Goal: Task Accomplishment & Management: Manage account settings

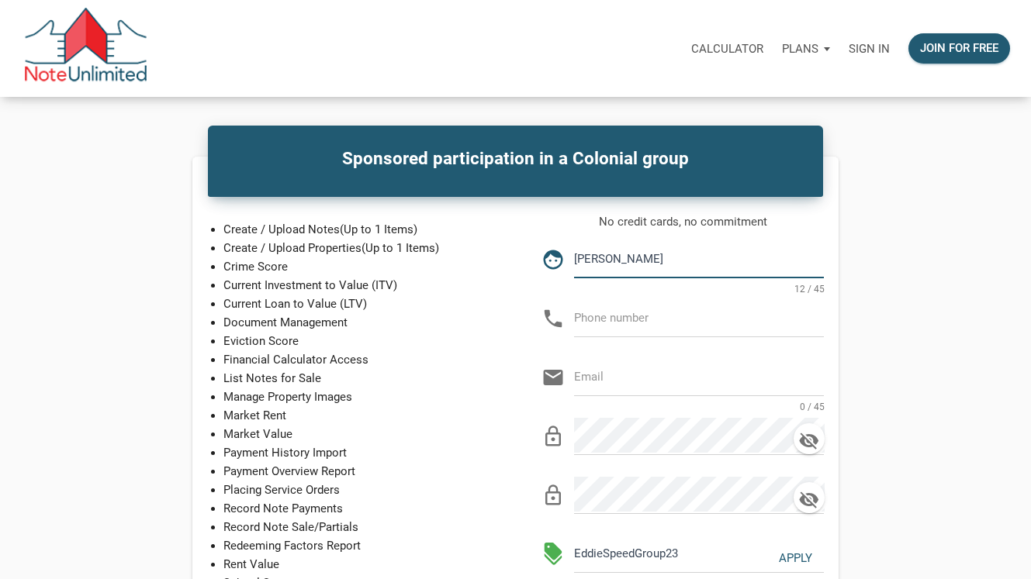
type input "Caroine Hunt"
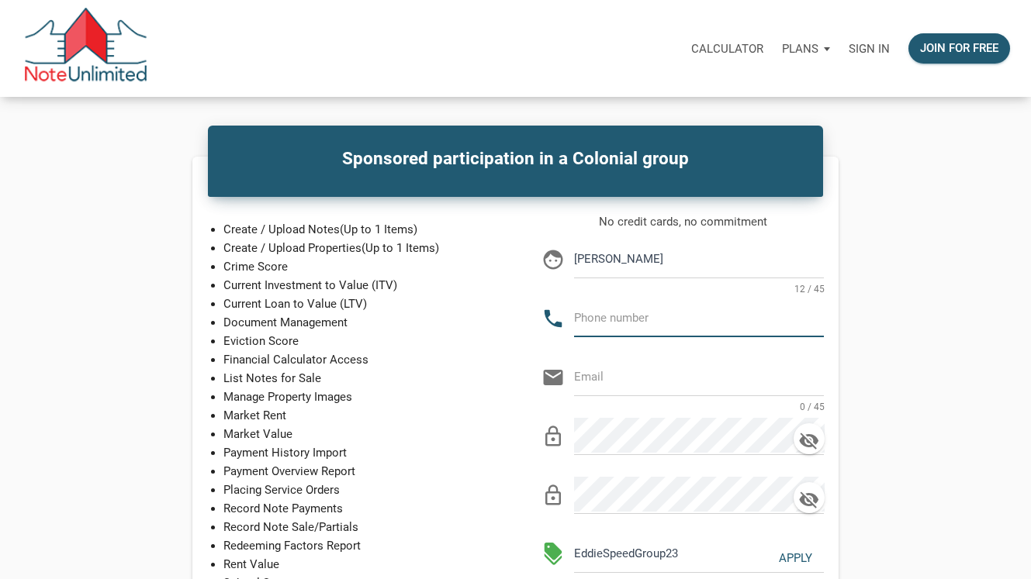
click at [612, 316] on input "text" at bounding box center [699, 317] width 250 height 35
type input "140-850-5886"
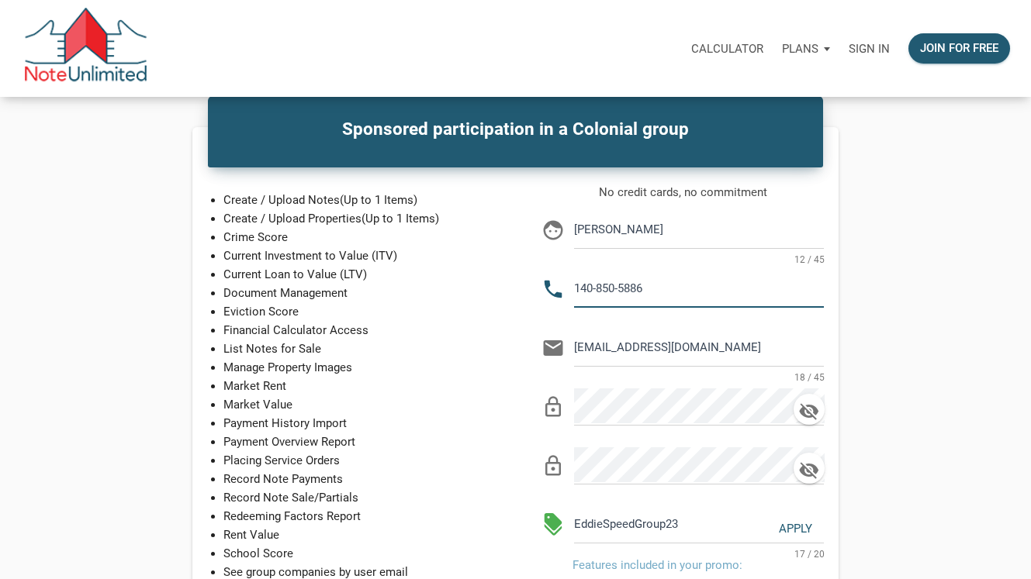
scroll to position [33, 0]
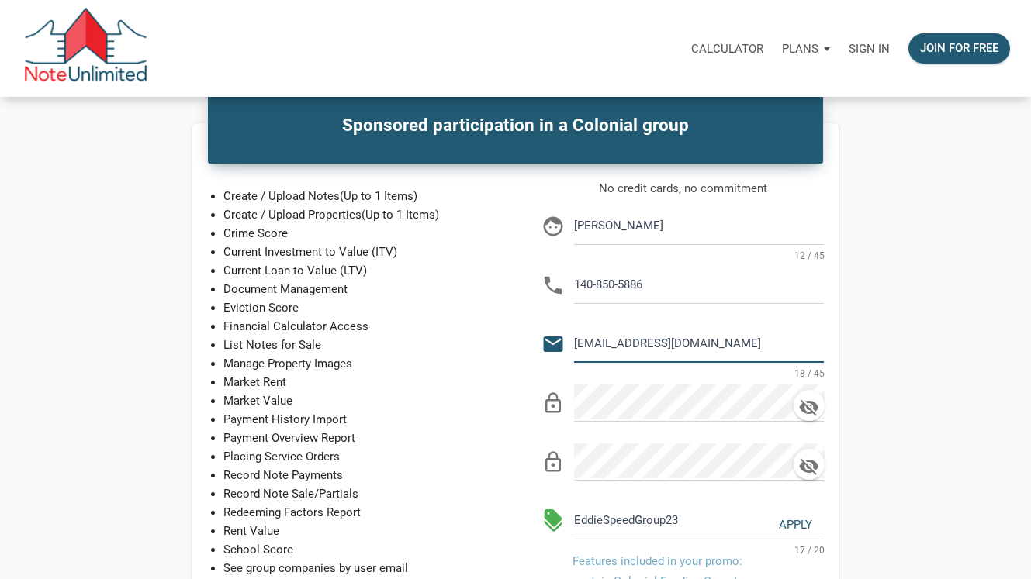
drag, startPoint x: 708, startPoint y: 347, endPoint x: 559, endPoint y: 352, distance: 149.0
click at [559, 352] on div "email pchuntch@gmail.com 18 / 45" at bounding box center [682, 339] width 282 height 47
drag, startPoint x: 703, startPoint y: 347, endPoint x: 563, endPoint y: 338, distance: 139.9
click at [563, 338] on div "email pchuntch@gmail.com 18 / 45" at bounding box center [682, 339] width 282 height 47
type input "C"
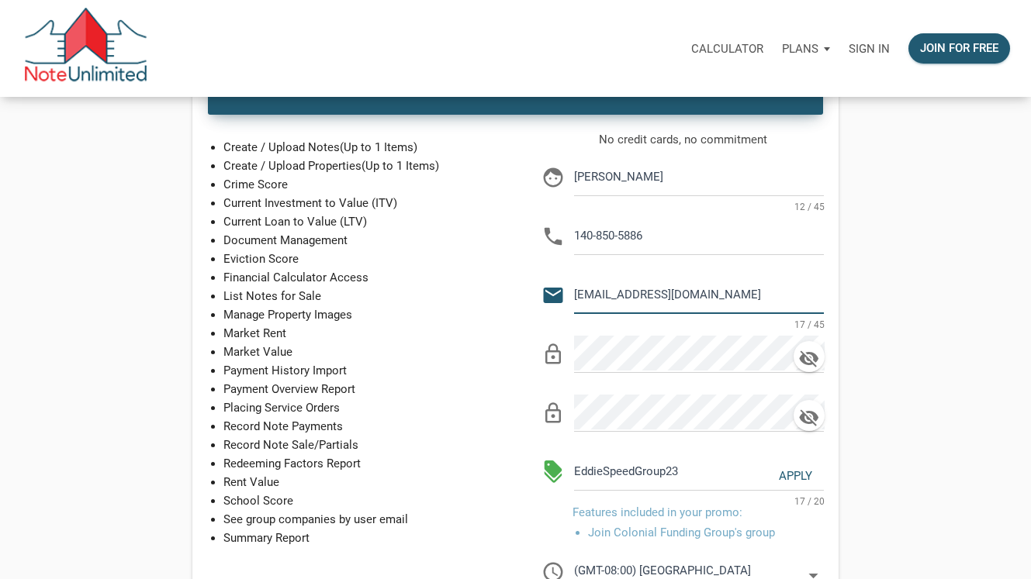
scroll to position [84, 0]
type input "cphhunt@yahoo.com"
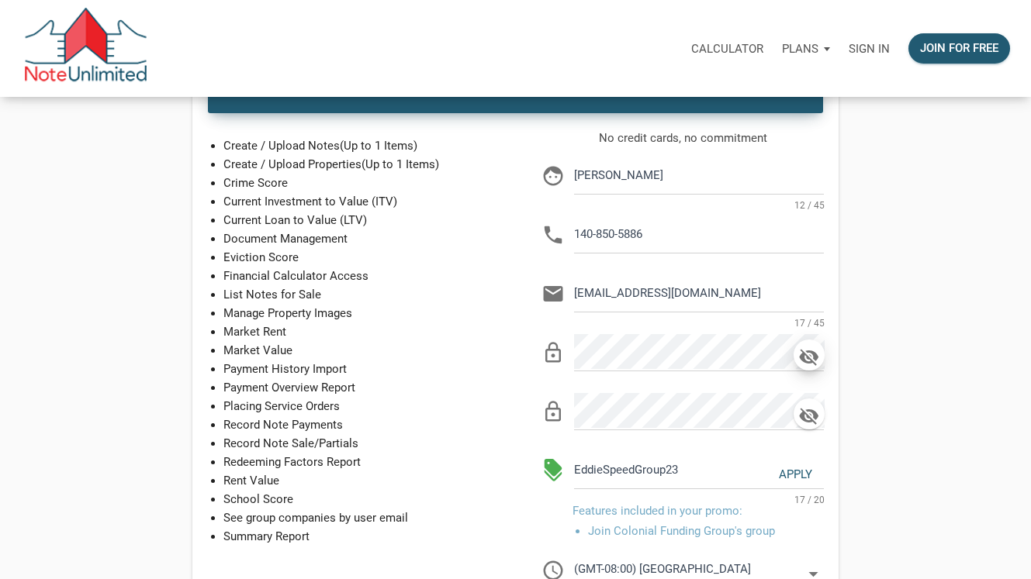
click at [806, 361] on icon "button" at bounding box center [808, 357] width 19 height 17
click at [806, 414] on icon "button" at bounding box center [808, 416] width 19 height 17
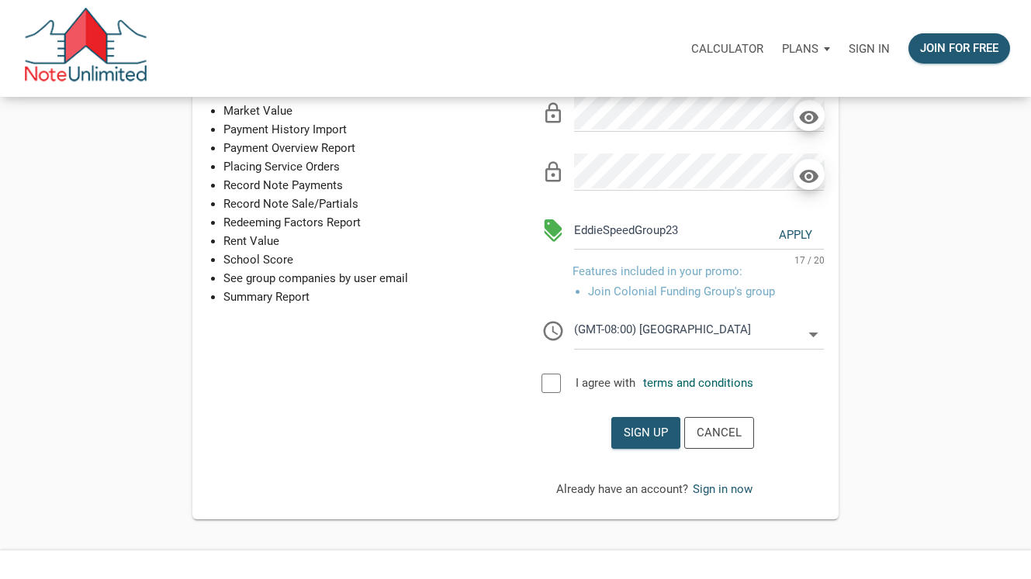
scroll to position [327, 0]
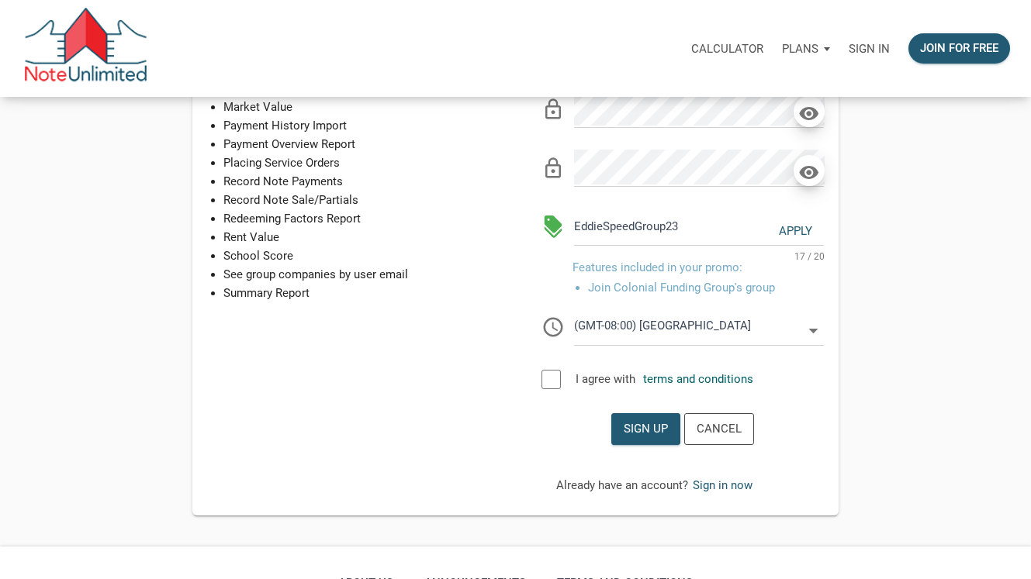
click at [548, 378] on div at bounding box center [550, 379] width 19 height 19
click at [696, 377] on link "terms and conditions" at bounding box center [698, 379] width 110 height 14
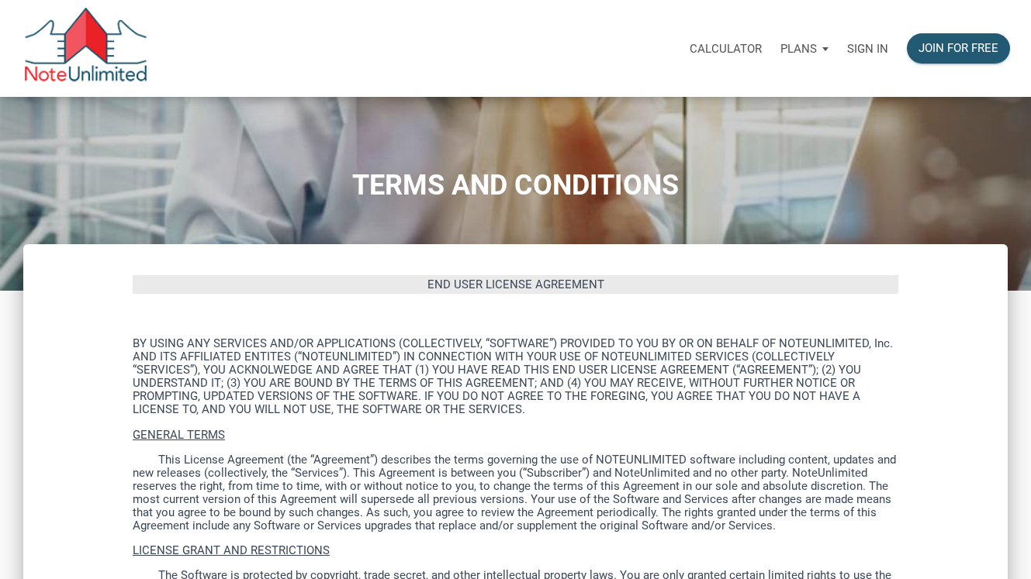
click at [472, 54] on div "Calculator Plans Personal Business Sign in Join for free" at bounding box center [583, 48] width 871 height 49
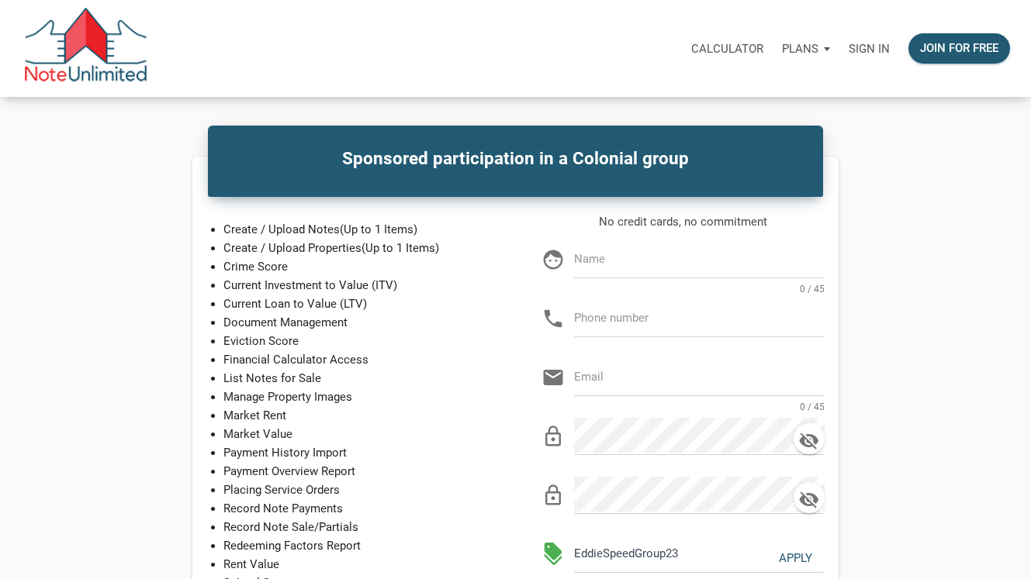
click at [905, 274] on div "Sponsored participation in a Colonial group Create / Upload Notes (Up to 1 Item…" at bounding box center [515, 500] width 1031 height 686
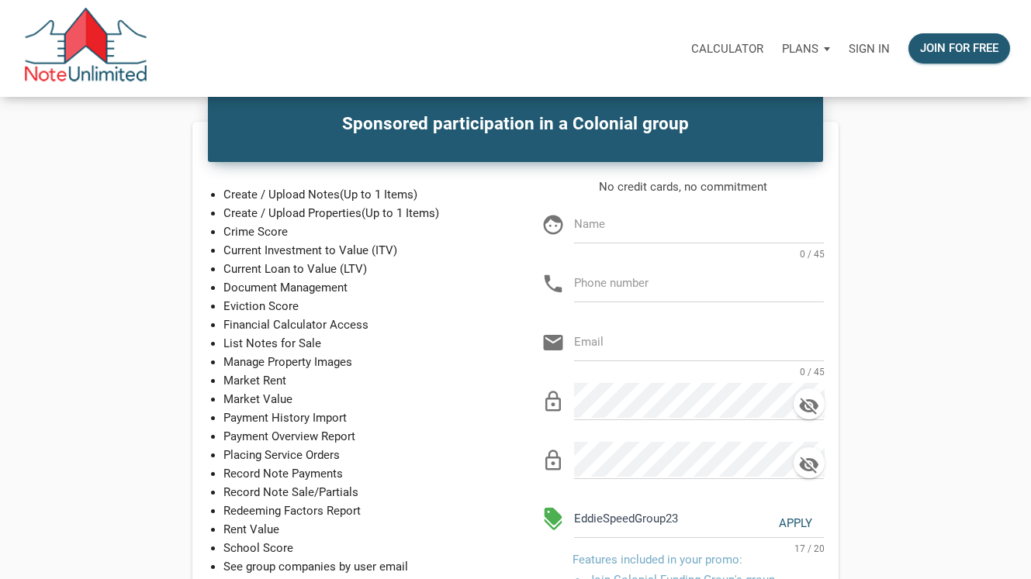
scroll to position [36, 0]
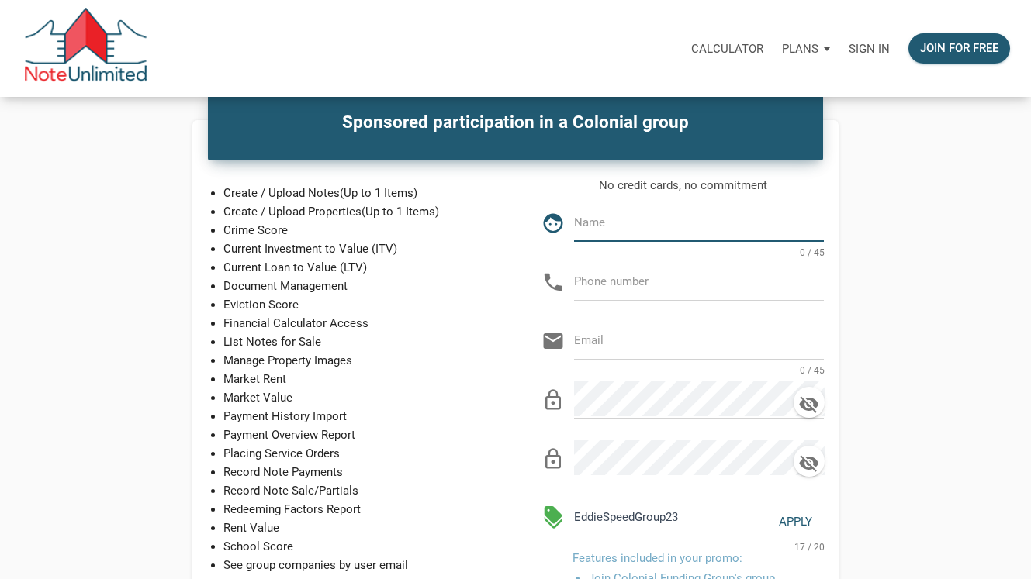
click at [593, 231] on input "text" at bounding box center [699, 222] width 250 height 35
type input "caroline hunt"
type input "140-850-5886"
type input "pchuntch@gmail.com"
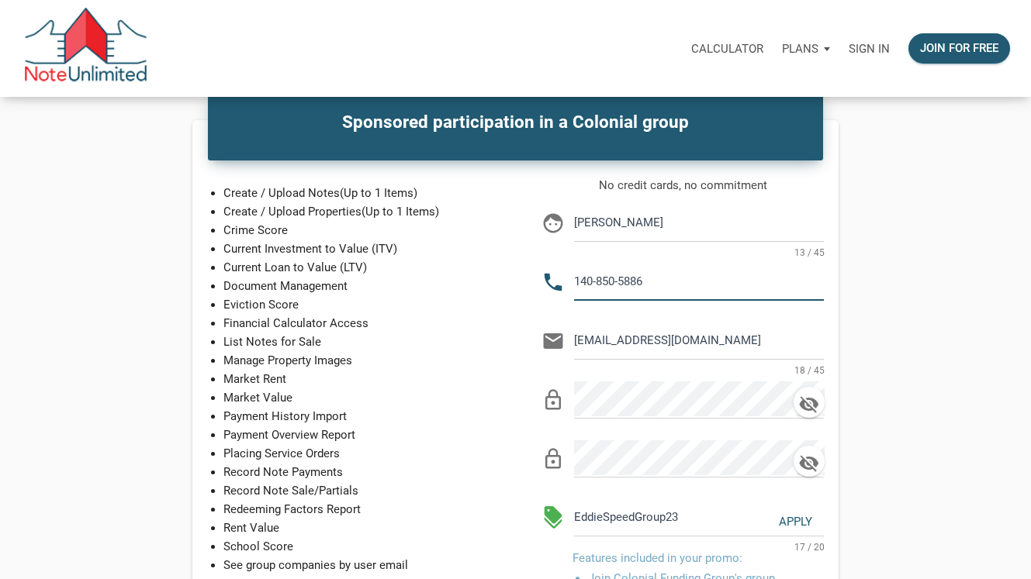
click at [680, 282] on input "140-850-5886" at bounding box center [699, 281] width 250 height 35
type input "14085058862"
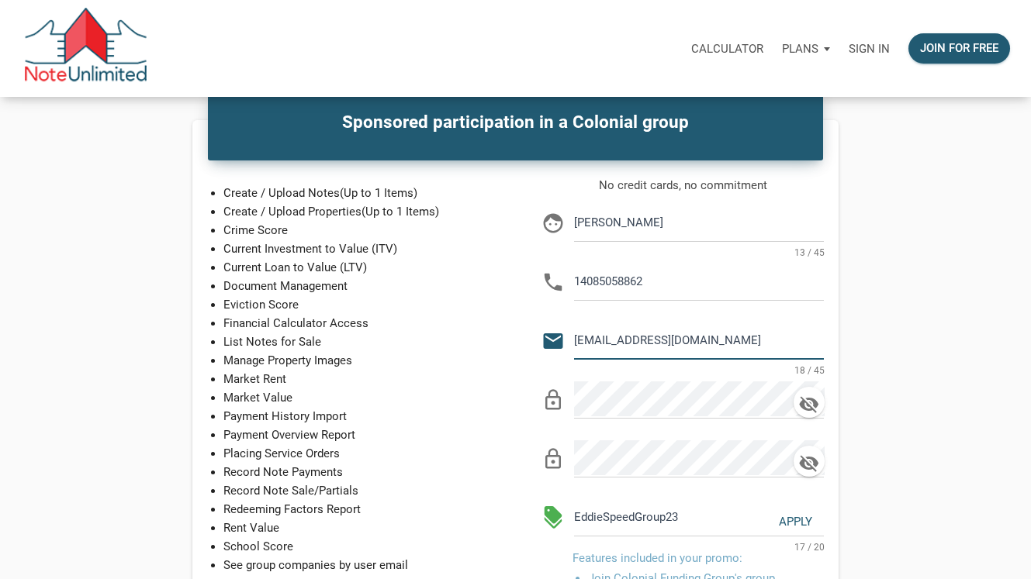
drag, startPoint x: 707, startPoint y: 336, endPoint x: 552, endPoint y: 341, distance: 155.2
click at [552, 341] on div "email pchuntch@gmail.com 18 / 45" at bounding box center [682, 336] width 282 height 47
type input "cphhunt@yahoo.com"
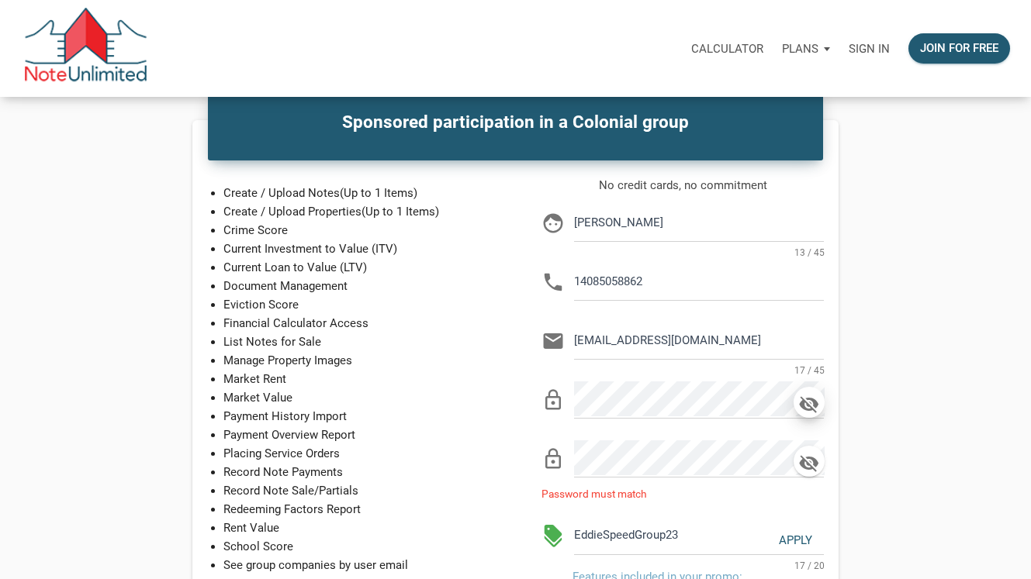
click at [809, 400] on icon "button" at bounding box center [808, 404] width 23 height 22
click at [807, 460] on icon "button" at bounding box center [808, 463] width 23 height 22
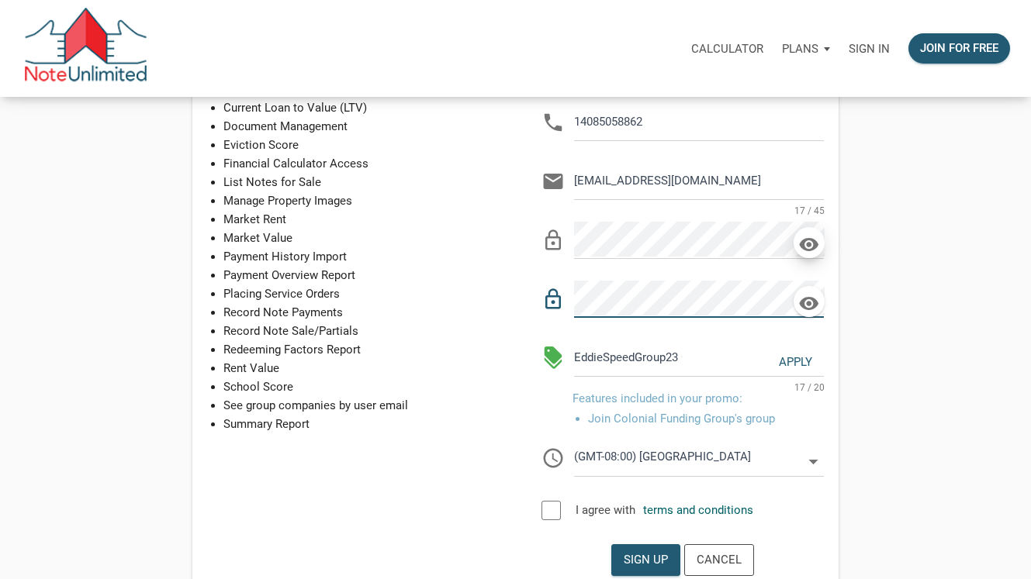
scroll to position [215, 0]
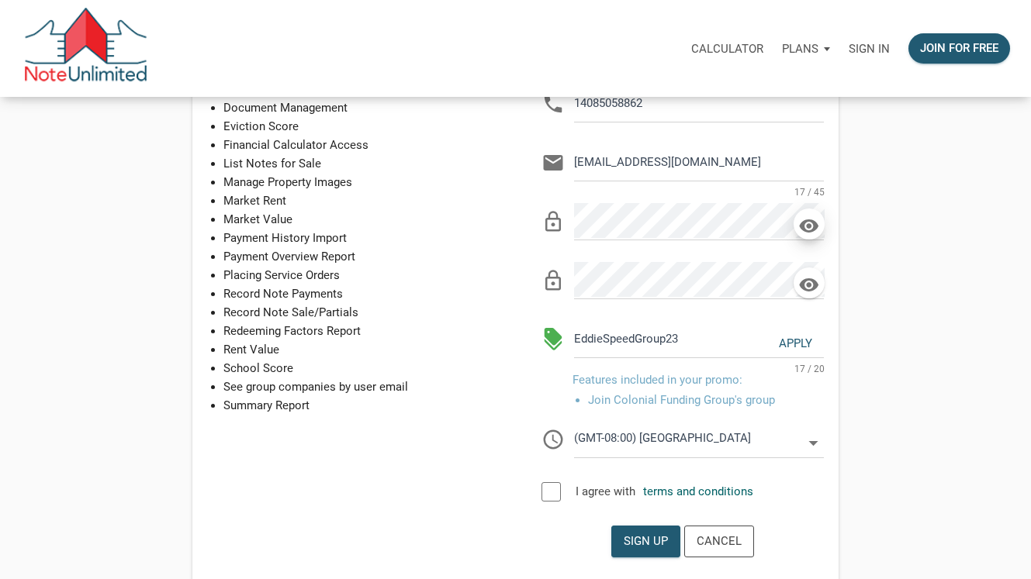
click at [798, 344] on div "Apply" at bounding box center [795, 344] width 33 height 18
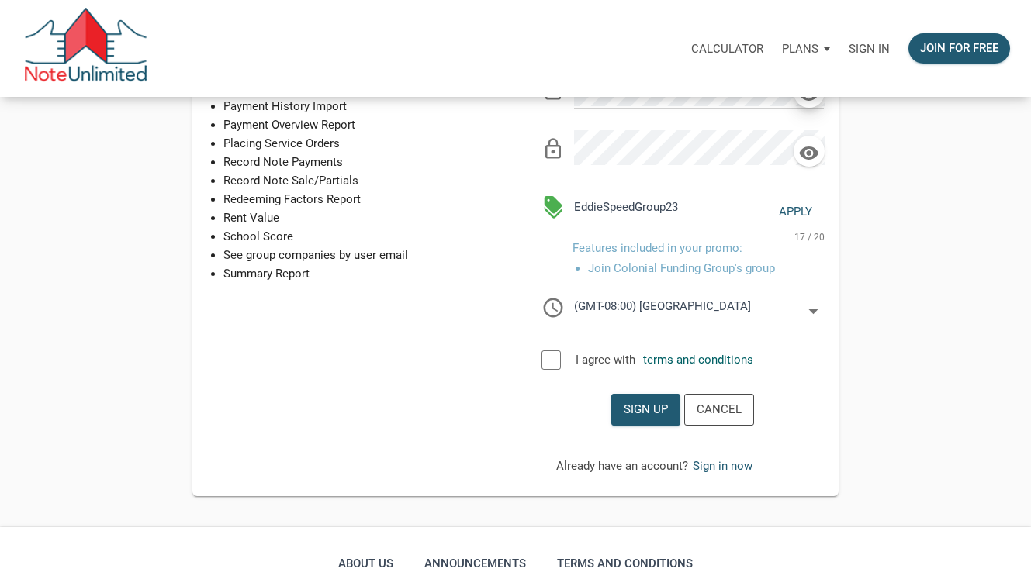
scroll to position [359, 0]
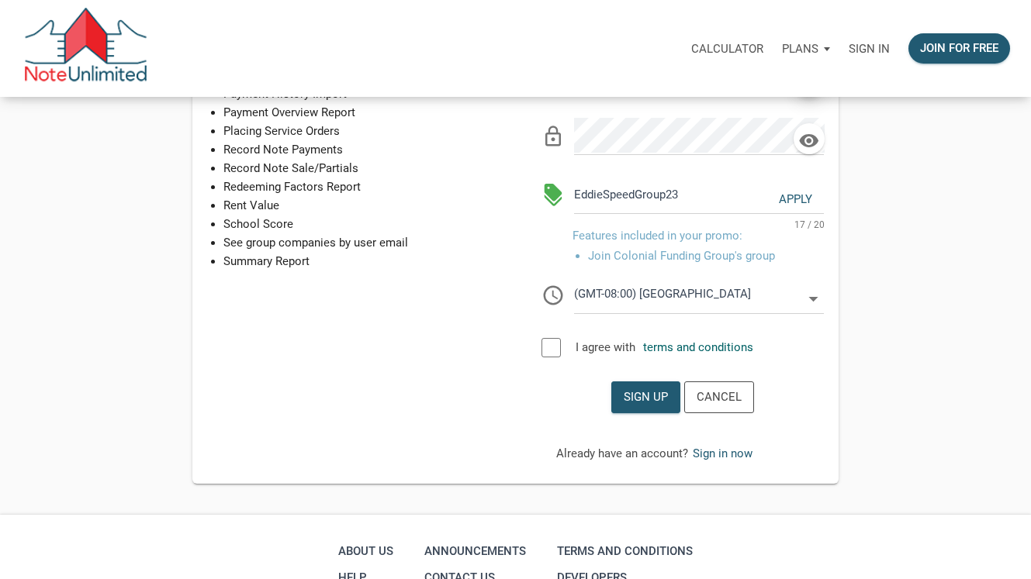
click at [555, 346] on div at bounding box center [550, 347] width 19 height 19
click at [812, 295] on icon at bounding box center [813, 299] width 22 height 22
select select
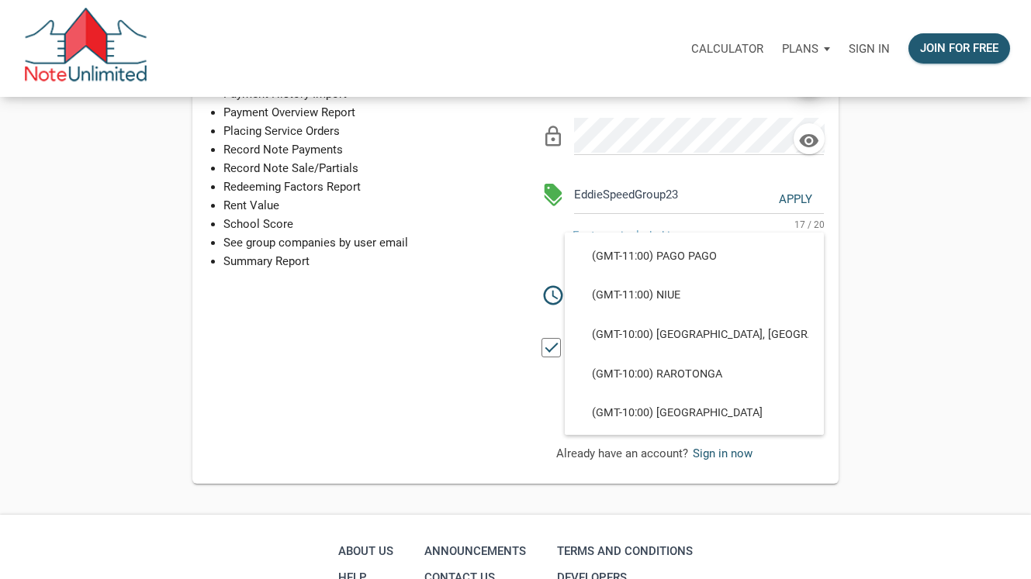
scroll to position [237, 0]
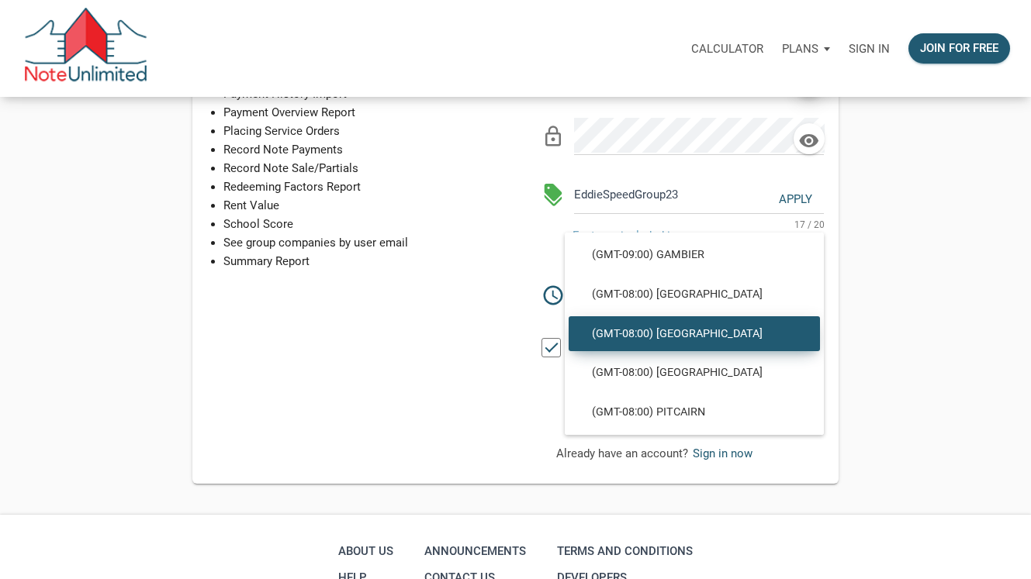
click at [812, 295] on div "(GMT-08:00) Tijuana" at bounding box center [694, 295] width 251 height 36
type input "(GMT-08:00) Tijuana"
type input "America/Tijuana"
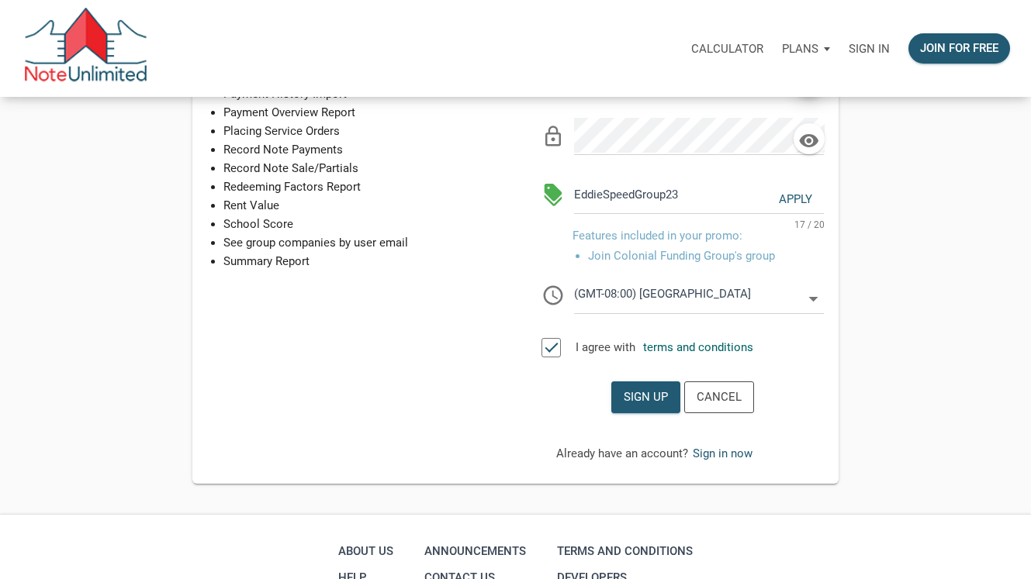
click at [812, 295] on icon at bounding box center [813, 299] width 22 height 22
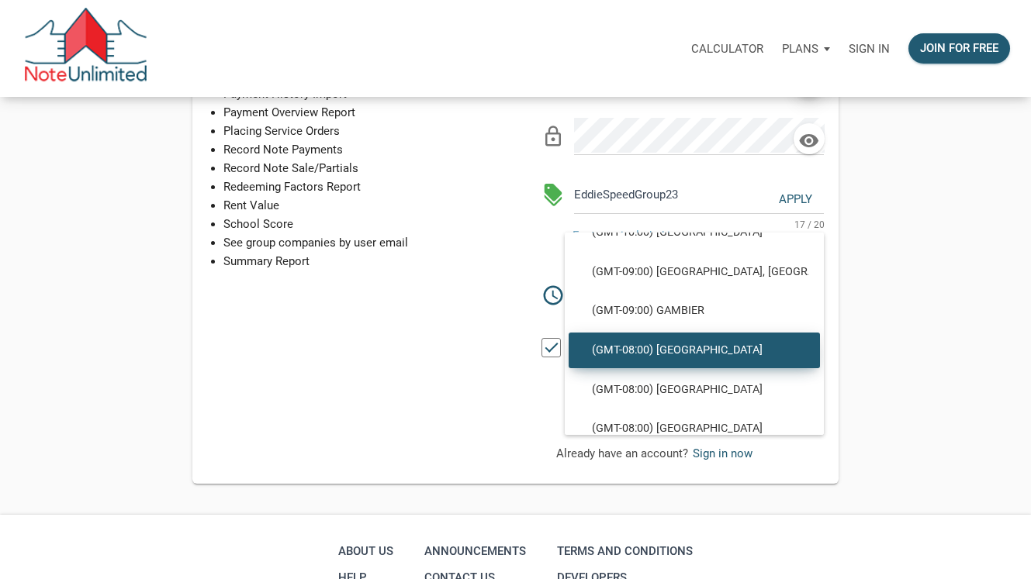
scroll to position [177, 0]
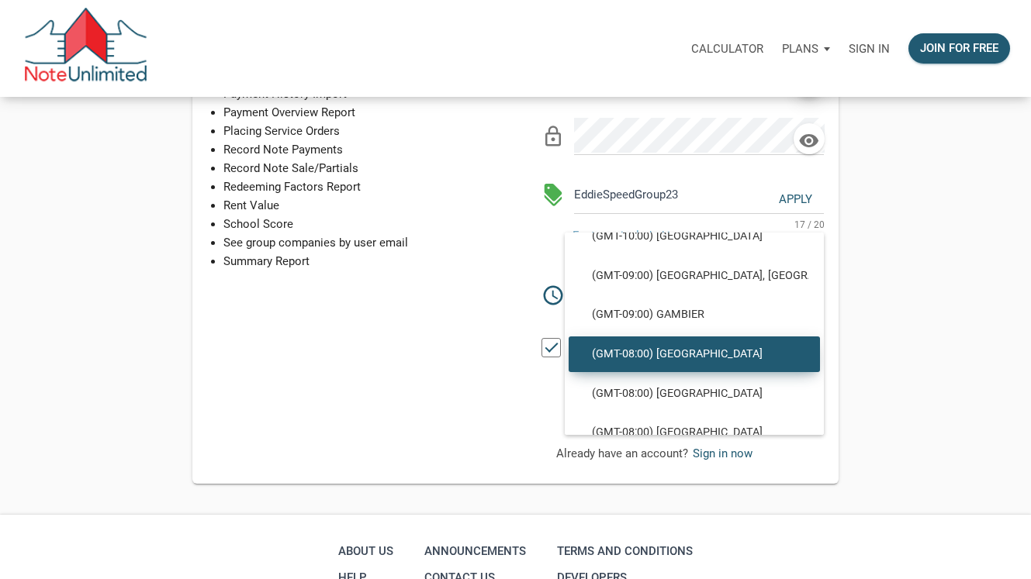
click at [918, 258] on div "Sponsored participation in a Colonial group Create / Upload Notes (Up to 1 Item…" at bounding box center [515, 141] width 1031 height 686
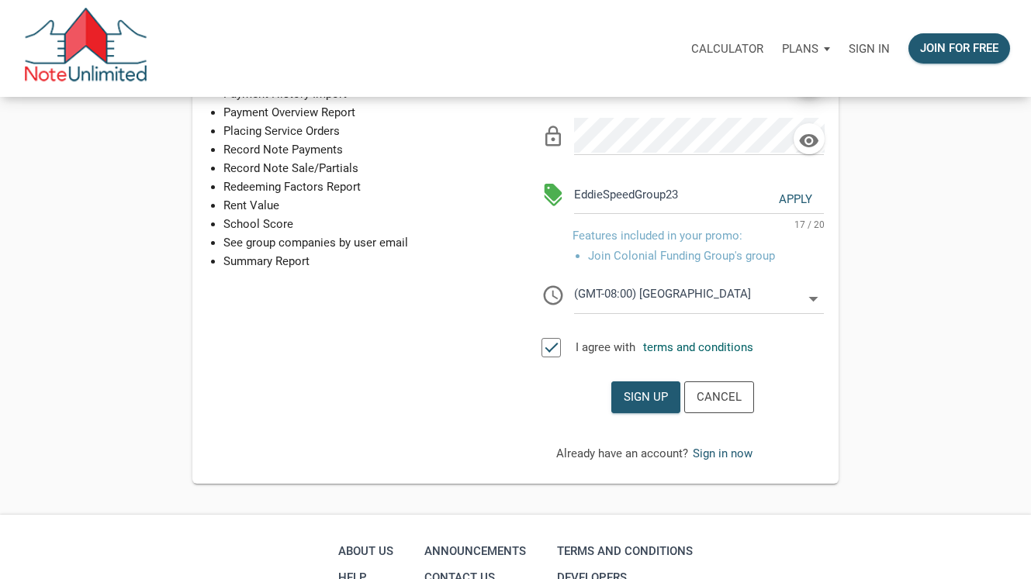
click at [811, 295] on icon at bounding box center [813, 299] width 22 height 22
select select
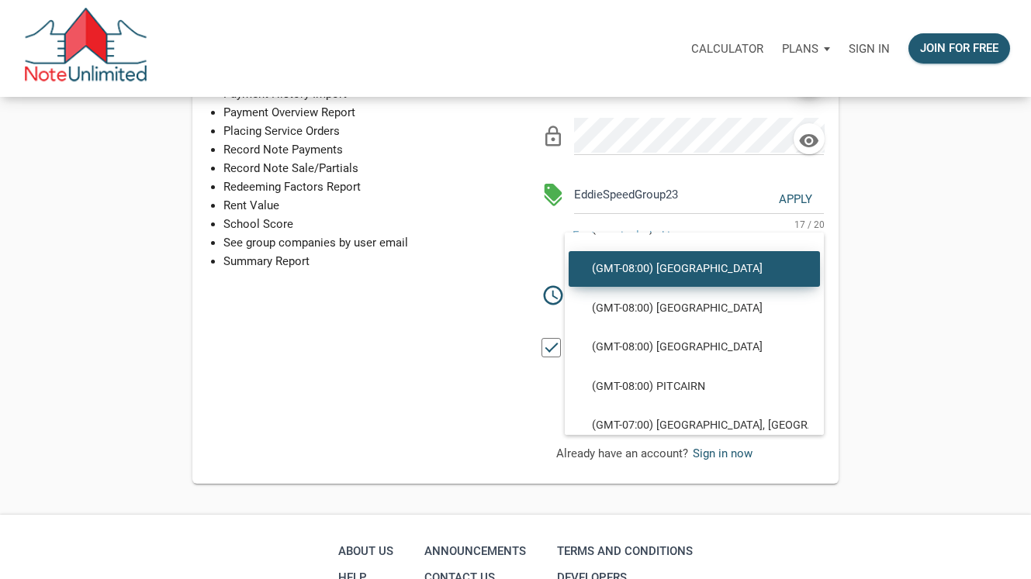
scroll to position [272, 0]
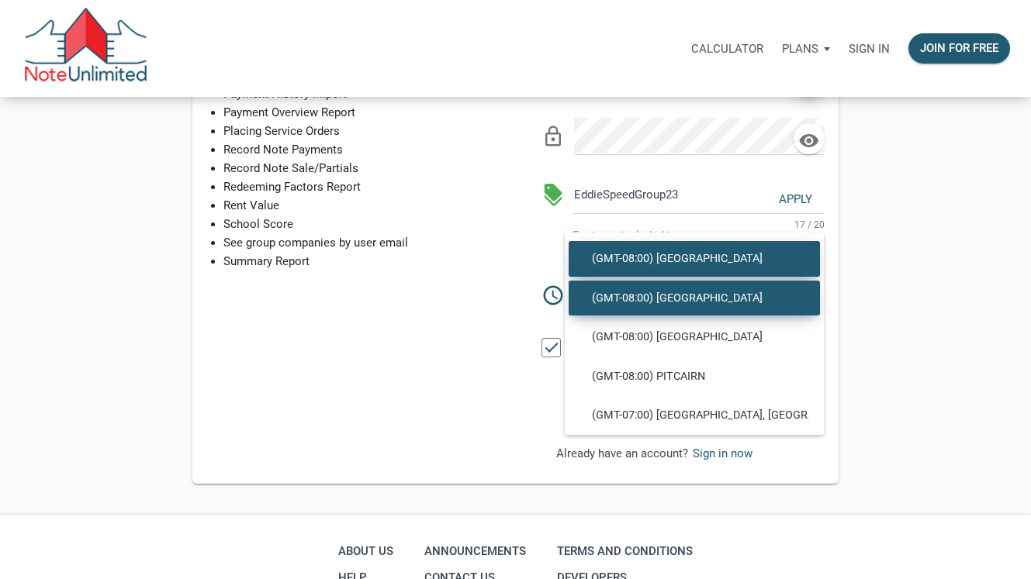
click at [684, 299] on span "(GMT-08:00) Los Angeles" at bounding box center [694, 299] width 228 height 14
type input "(GMT-08:00) Los Angeles"
type input "America/Los_Angeles"
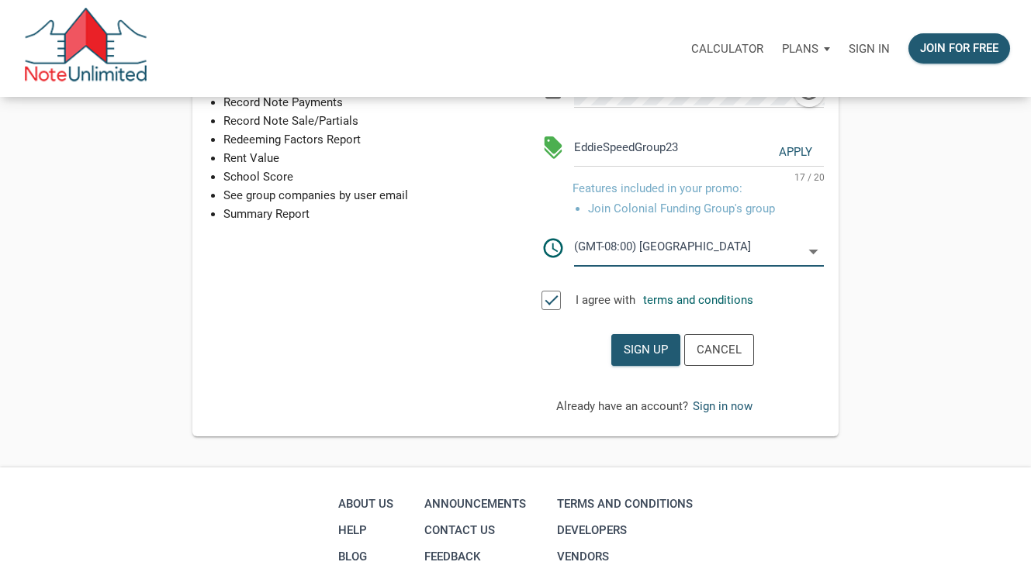
scroll to position [419, 0]
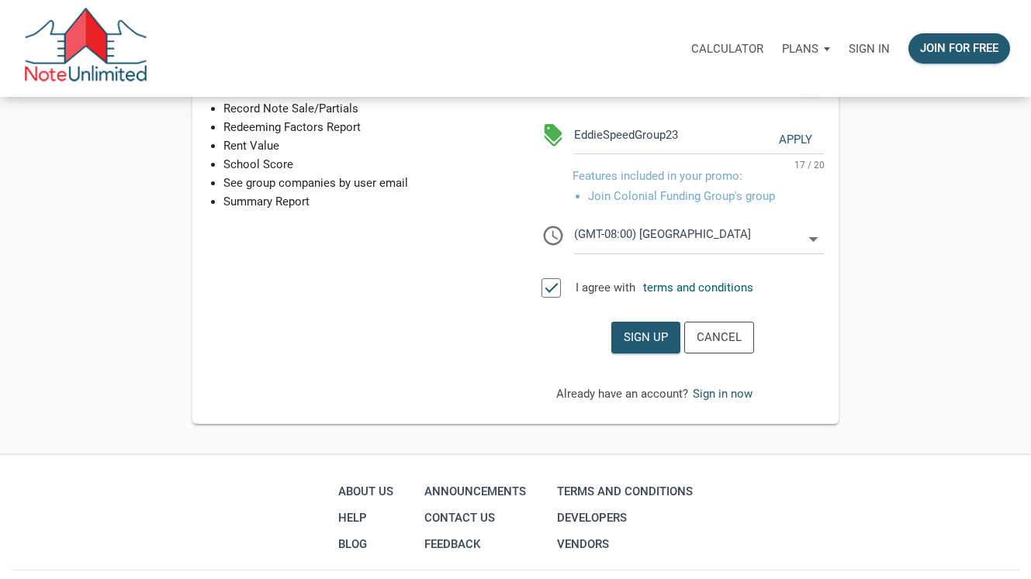
click at [813, 239] on icon at bounding box center [812, 239] width 9 height 5
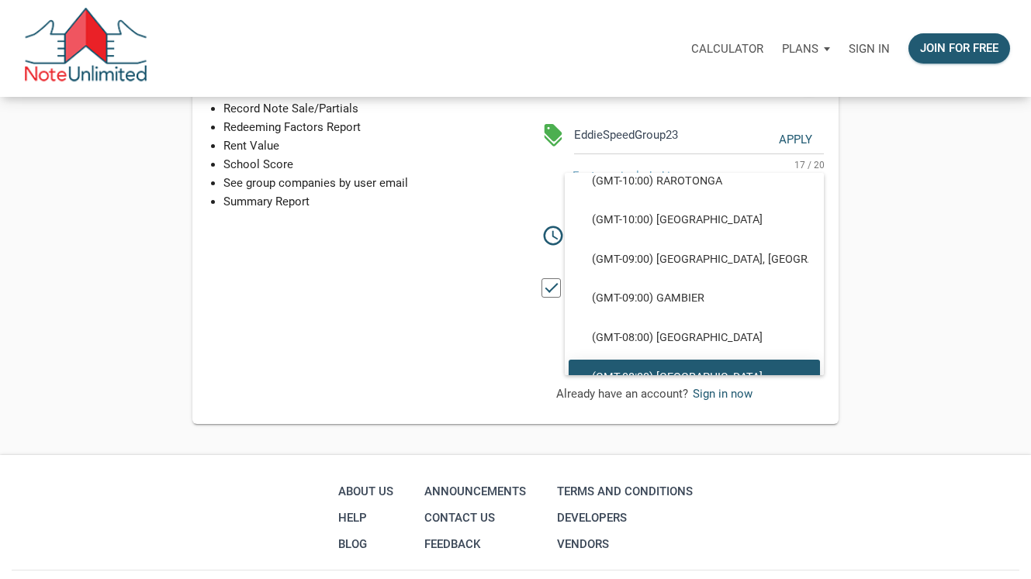
scroll to position [131, 0]
click at [944, 298] on div "Sponsored participation in a Colonial group Create / Upload Notes (Up to 1 Item…" at bounding box center [515, 81] width 1031 height 686
select select
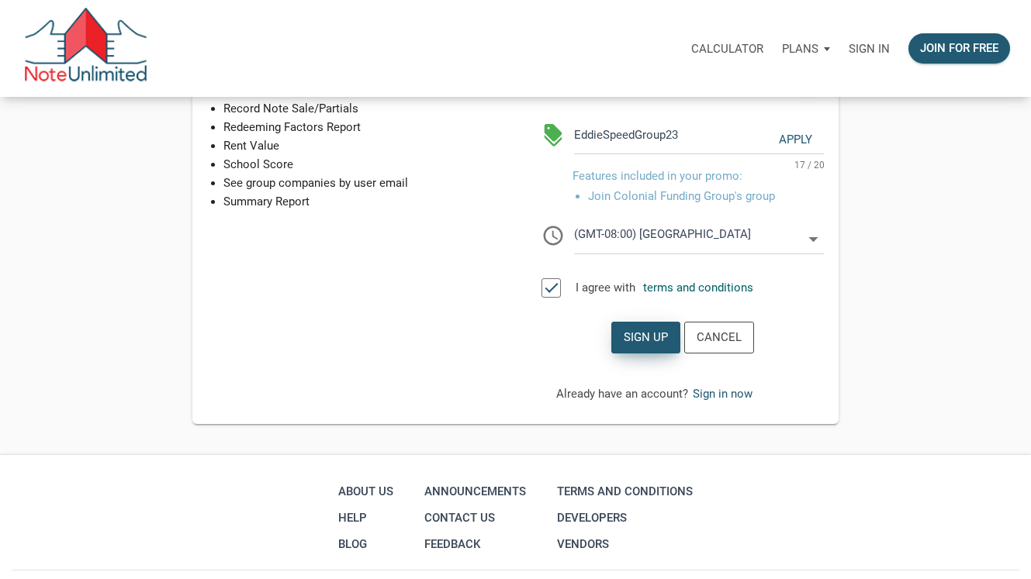
click at [641, 341] on div "Sign up" at bounding box center [646, 338] width 44 height 18
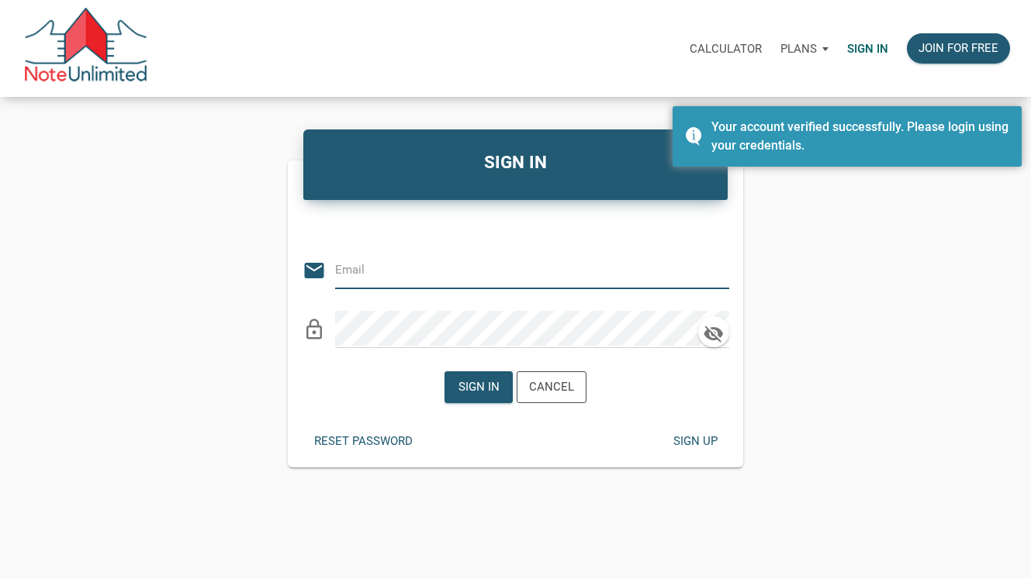
click at [375, 275] on input "email" at bounding box center [520, 269] width 371 height 35
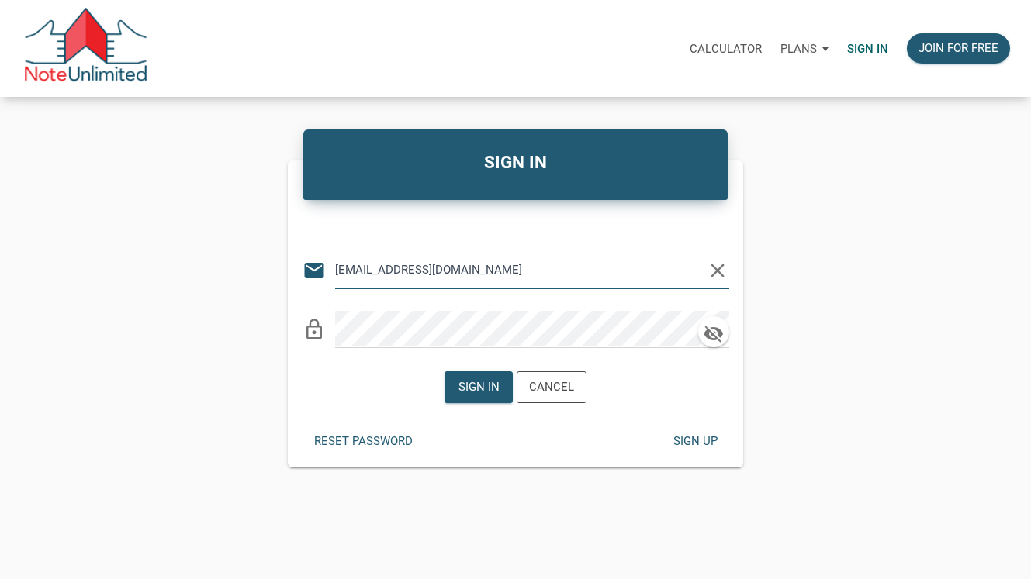
type input "cphhunt@yahoo.com"
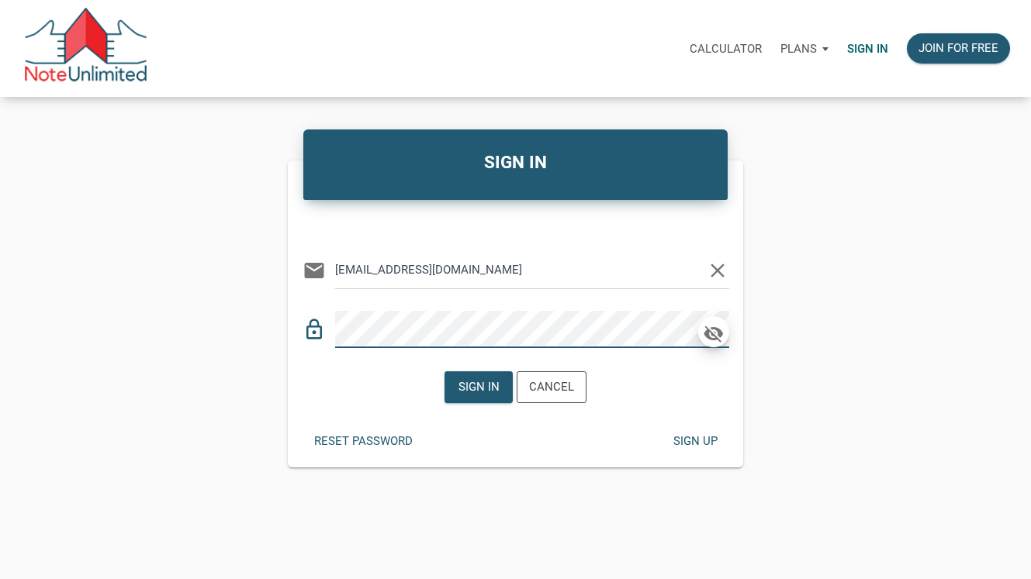
click at [713, 330] on icon "button" at bounding box center [713, 334] width 23 height 22
click at [475, 389] on div "Sign in" at bounding box center [478, 388] width 41 height 18
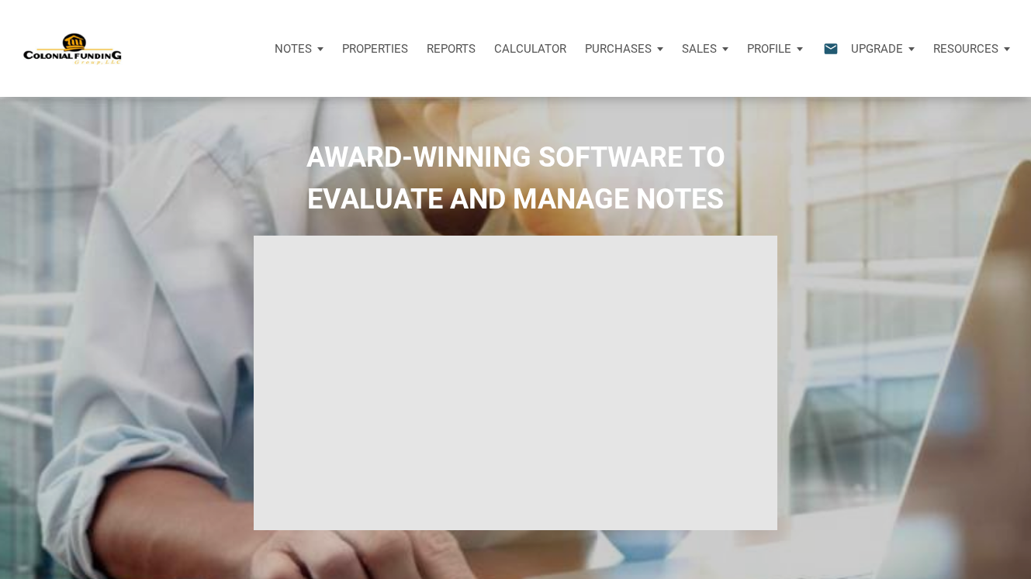
select select
click at [967, 275] on div "AWARD-WINNING SOFTWARE TO EVALUATE AND MANAGE NOTES" at bounding box center [515, 373] width 1023 height 472
click at [900, 291] on div "AWARD-WINNING SOFTWARE TO EVALUATE AND MANAGE NOTES" at bounding box center [515, 373] width 1023 height 472
click at [773, 47] on p "Profile" at bounding box center [769, 49] width 44 height 14
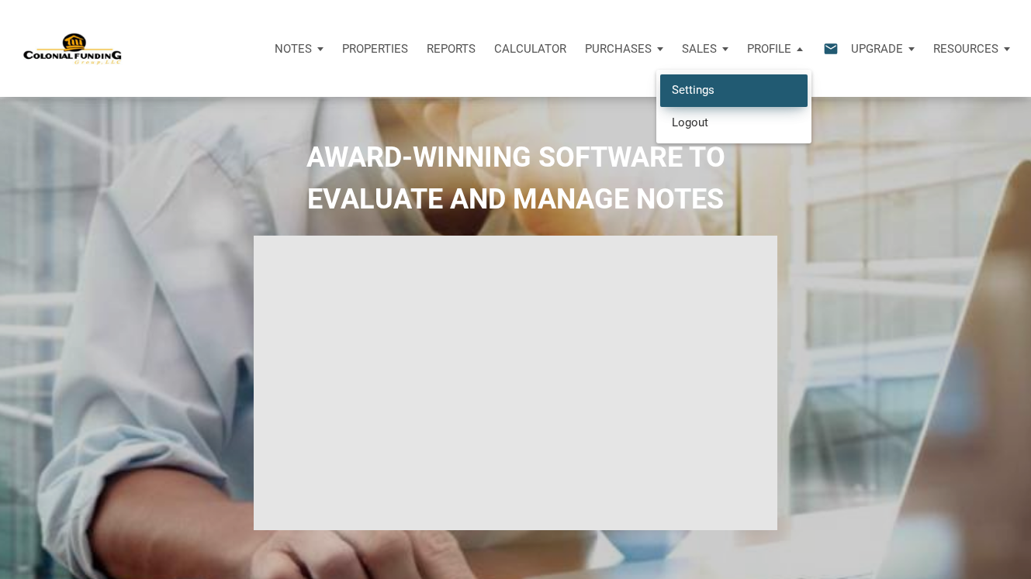
click at [702, 86] on link "Settings" at bounding box center [733, 90] width 147 height 32
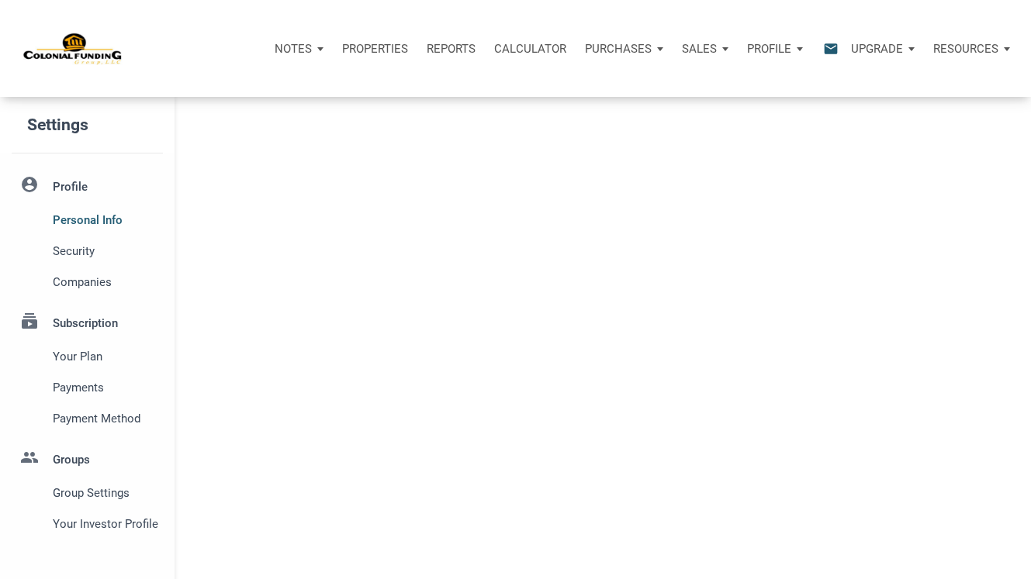
select select
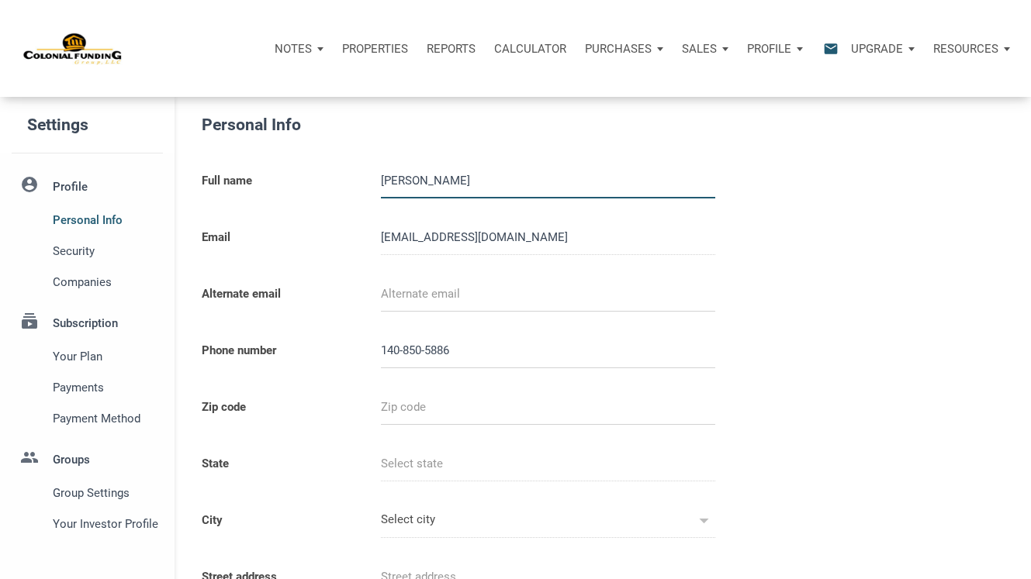
type input "14085058862"
select select
click at [835, 129] on div "Personal Info Full name caroline hunt Email cphhunt@yahoo.com Alternate email P…" at bounding box center [603, 437] width 856 height 651
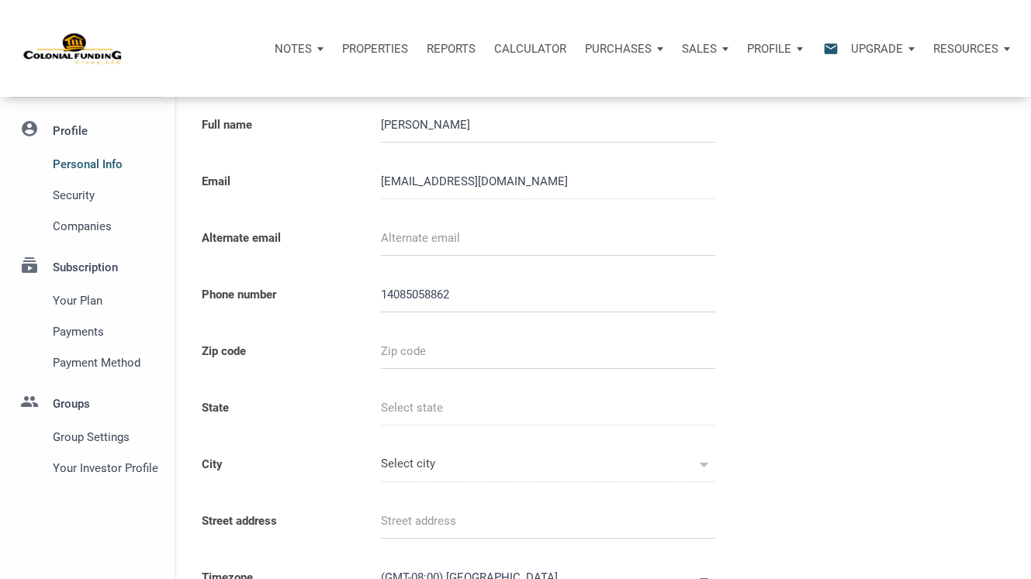
scroll to position [87, 0]
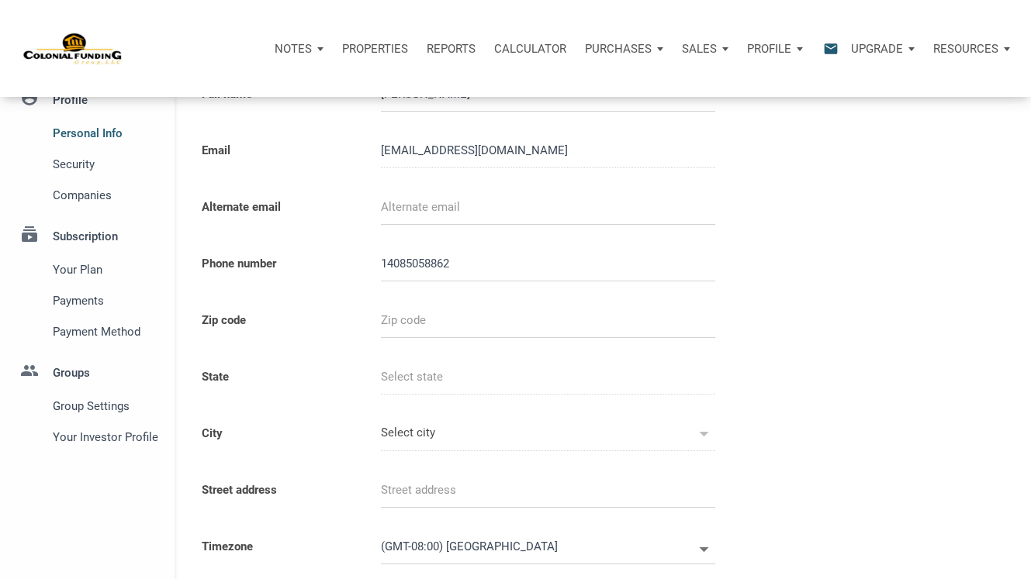
click at [418, 322] on input "text" at bounding box center [548, 320] width 334 height 35
type input "8"
select select
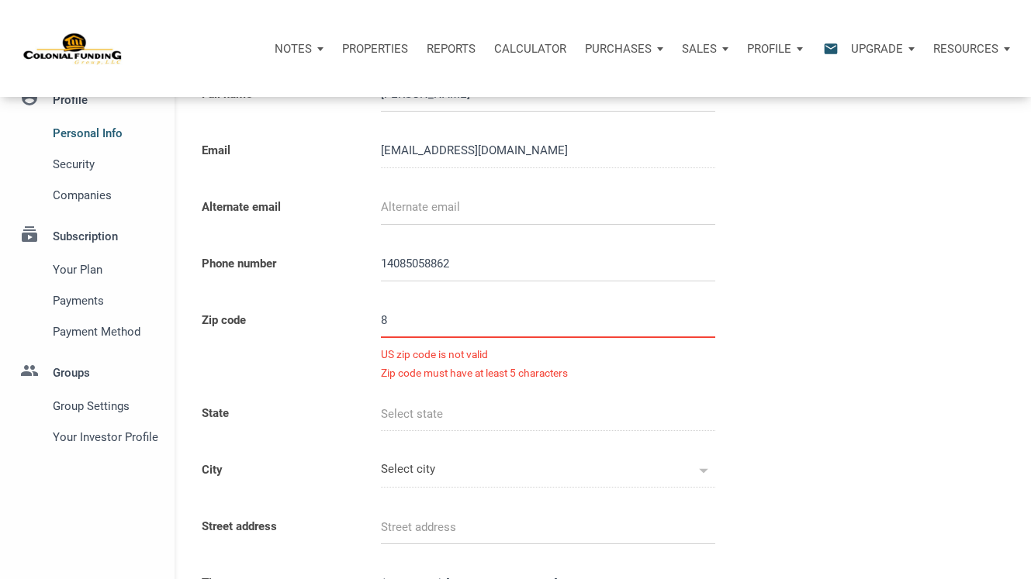
type input "85"
select select
type input "856"
select select
type input "8561"
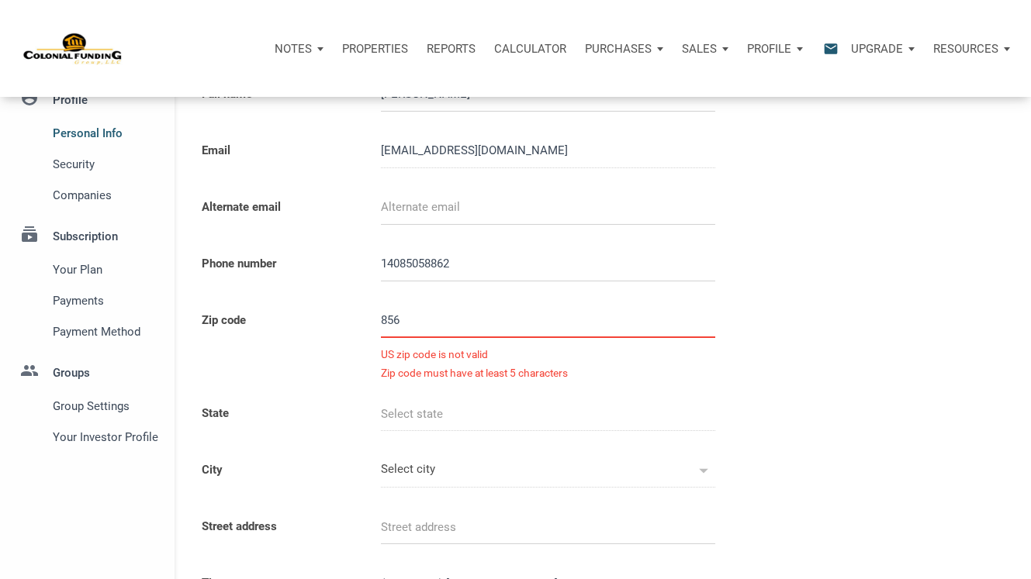
select select
type input "85615"
select select
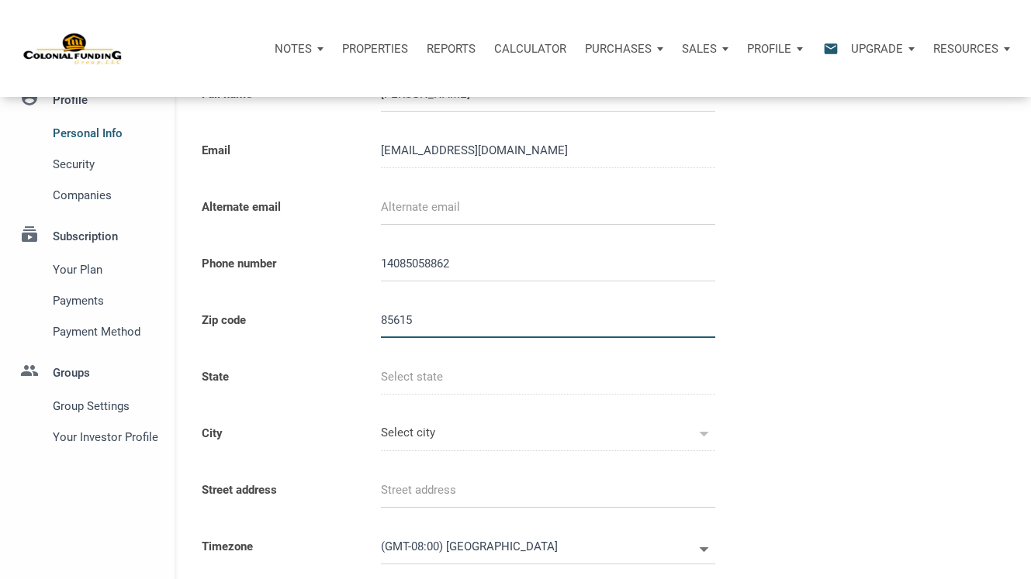
type input "AZ"
type input "PARKER LAKE"
select select
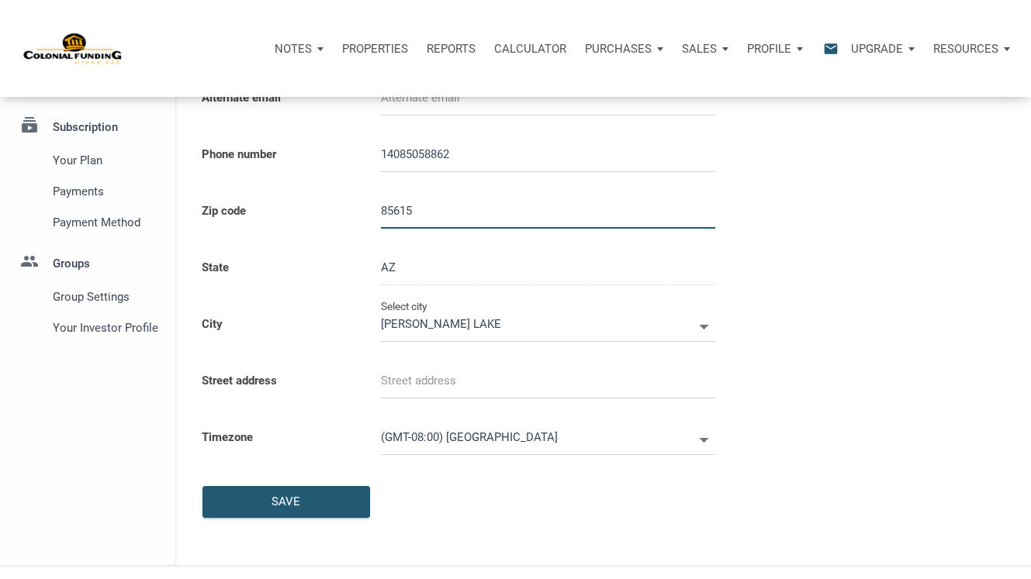
scroll to position [207, 0]
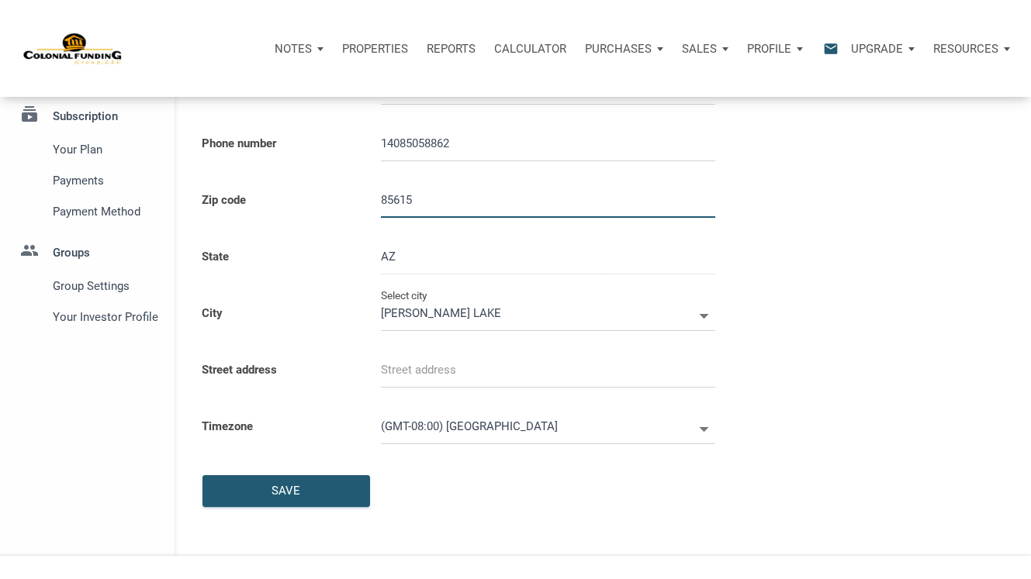
type input "85615"
click at [706, 315] on icon at bounding box center [704, 316] width 9 height 5
select select
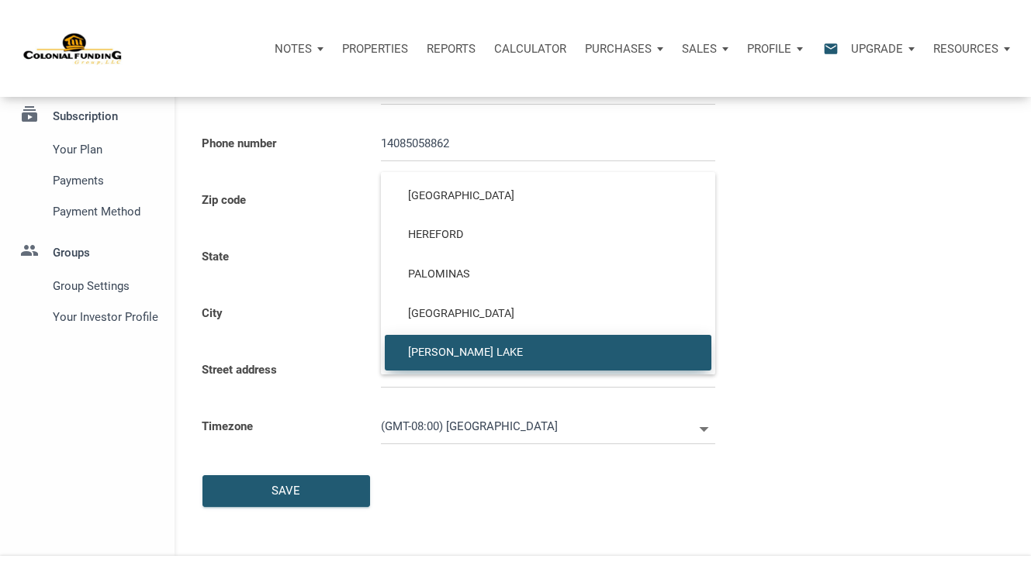
scroll to position [2, 0]
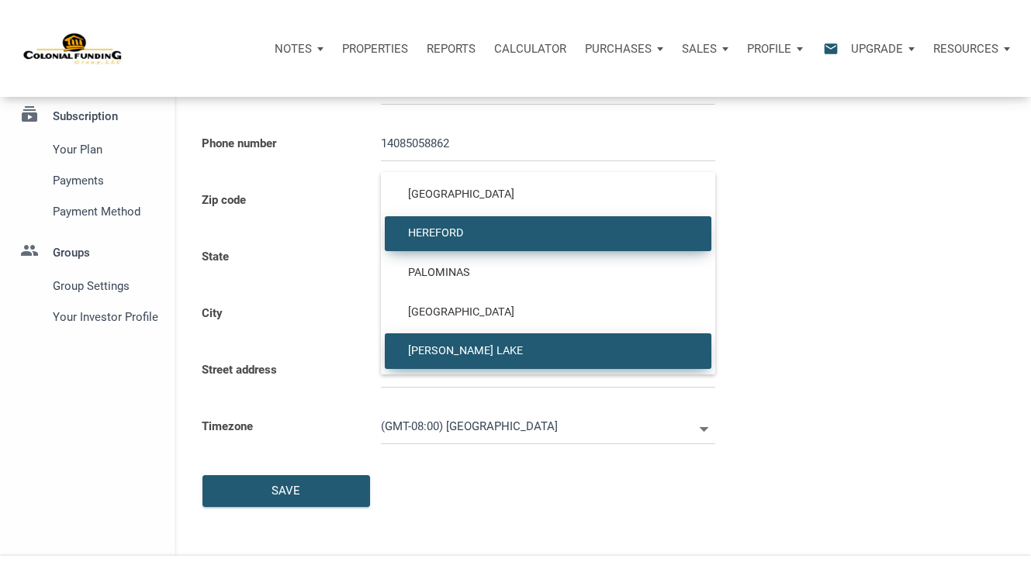
click at [439, 233] on span "HEREFORD" at bounding box center [547, 234] width 303 height 14
type input "HEREFORD"
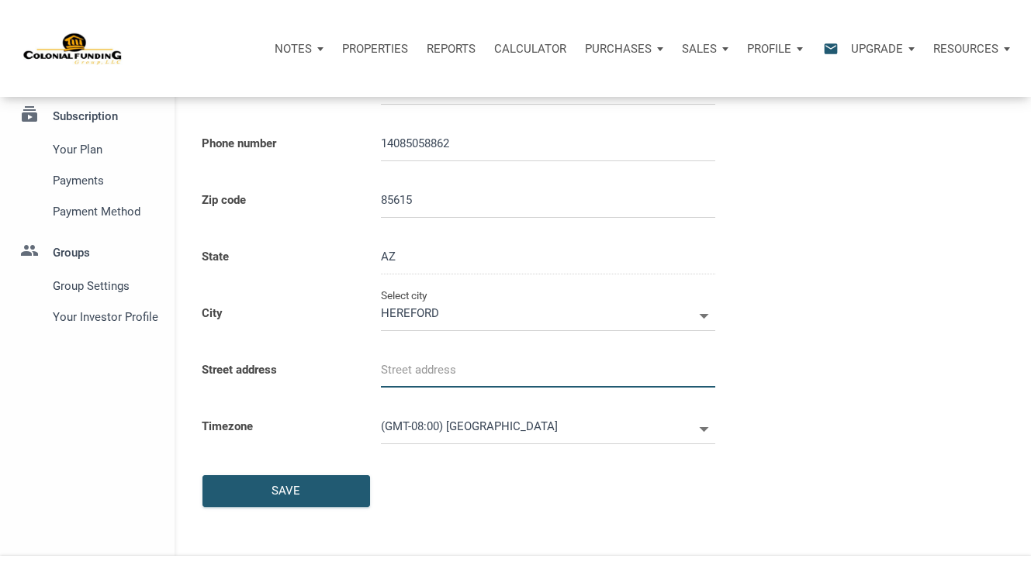
click at [417, 372] on input "text" at bounding box center [548, 370] width 334 height 35
select select
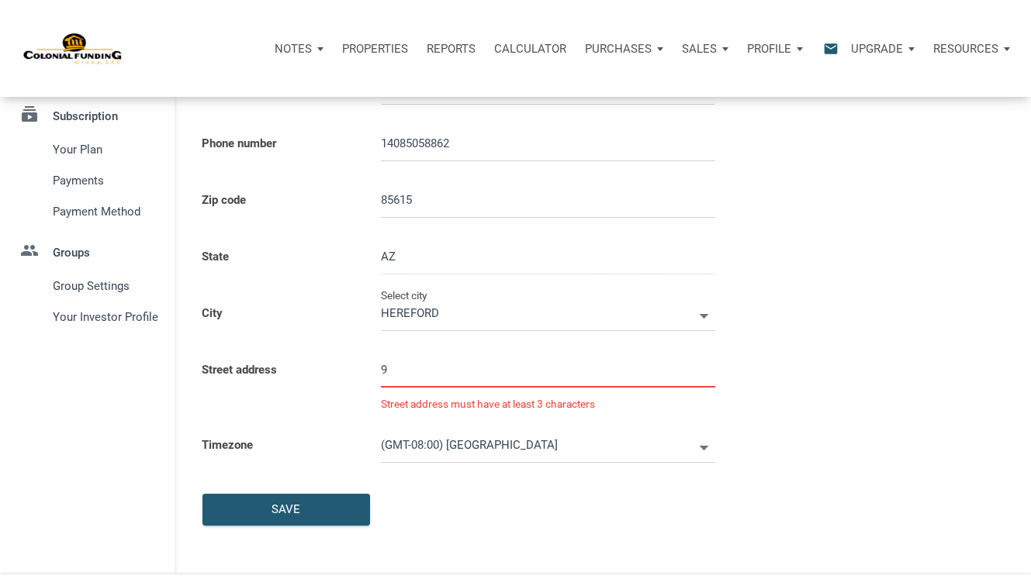
type input "96"
select select
type input "964"
select select
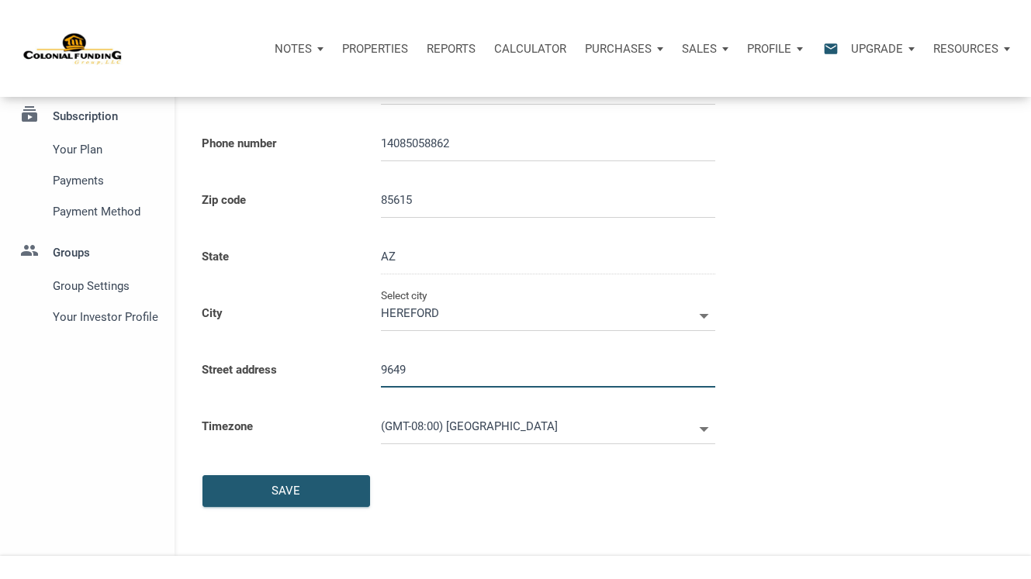
type input "9649"
select select
type input "9649 S"
select select
type input "9649 S."
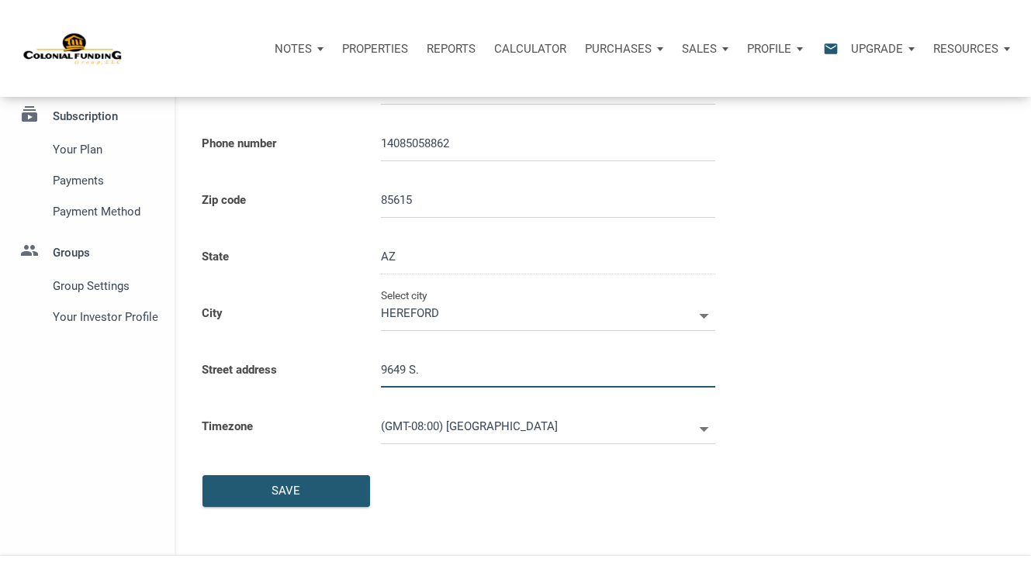
select select
type input "9649 S. V"
select select
type input "9649 S. Vi"
select select
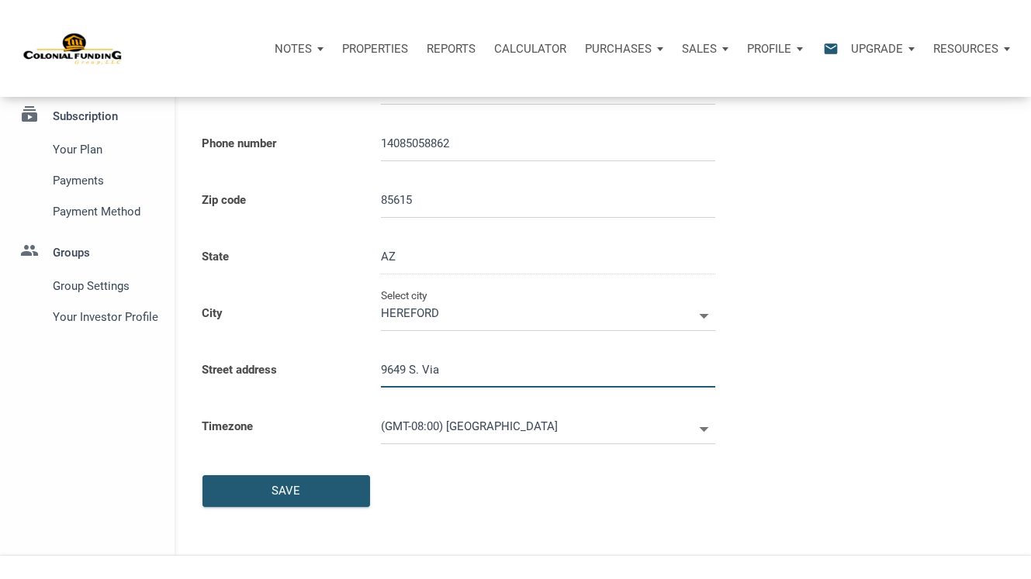
type input "9649 S. Via"
select select
type input "9649 S. Via V"
select select
type input "9649 S. Via Va"
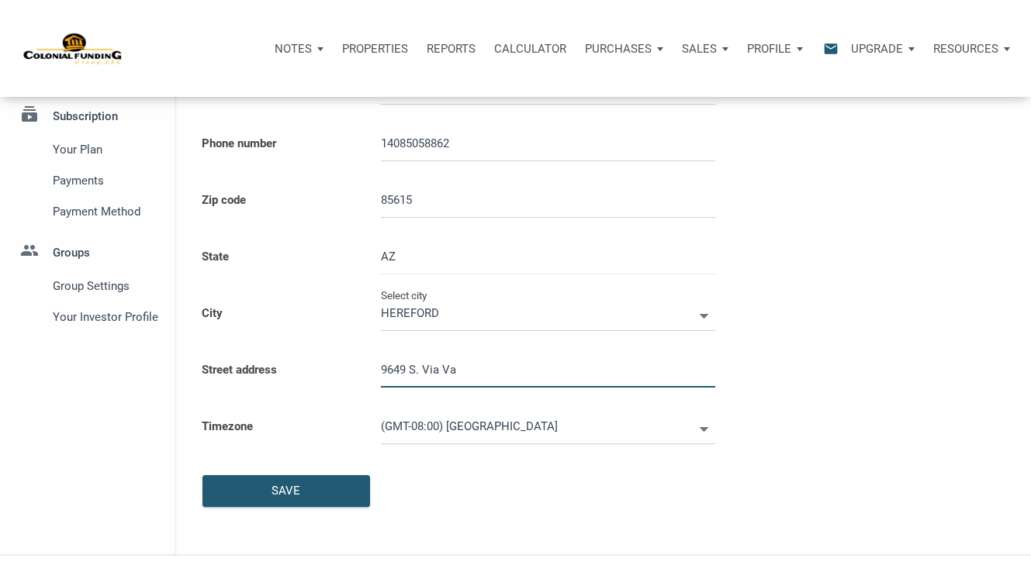
select select
type input "9649 S. Via Vaq"
select select
type input "9649 S. Via Vaqu"
select select
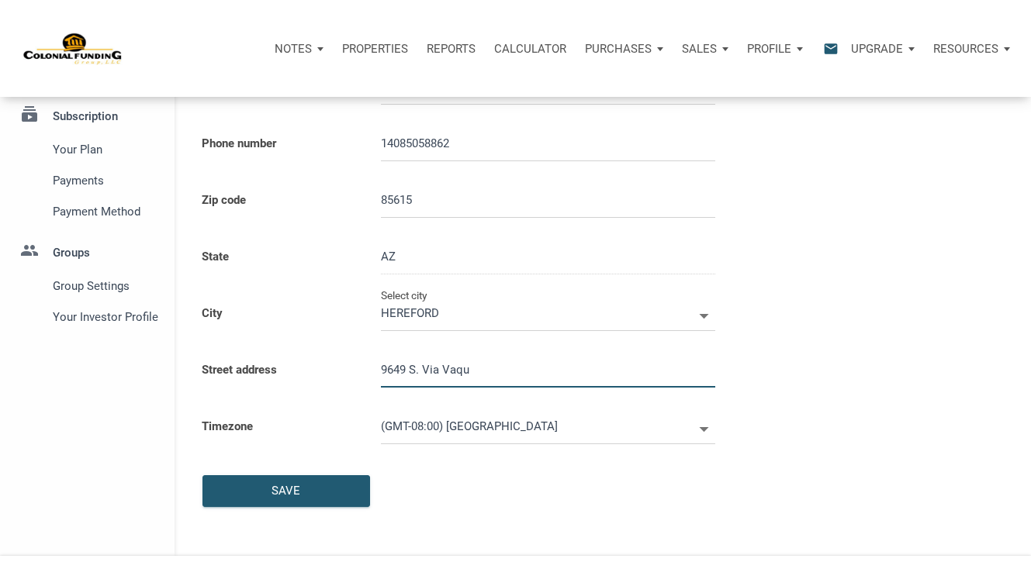
type input "9649 S. Via Vaque"
select select
type input "9649 S. Via Vaquer"
select select
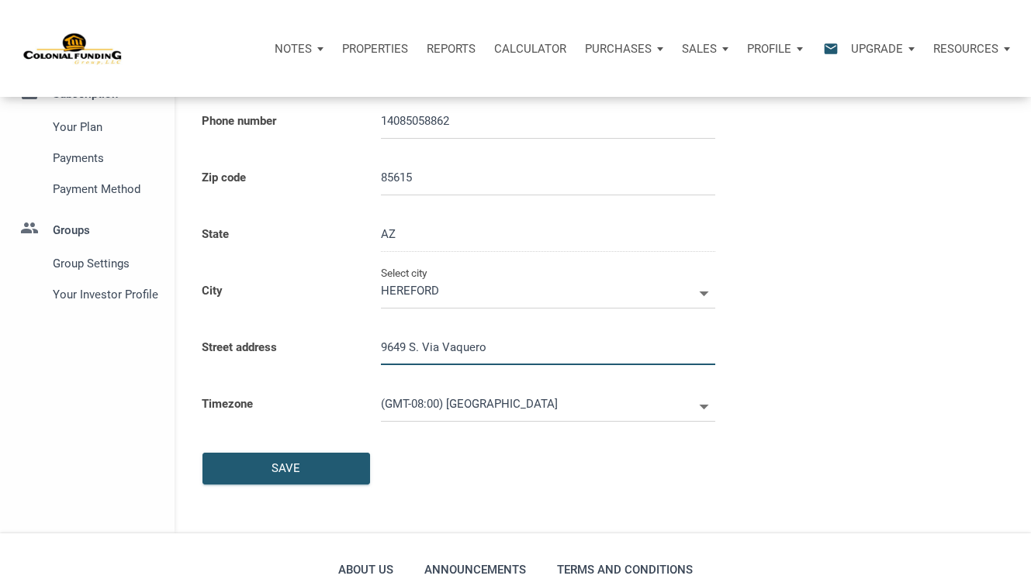
scroll to position [247, 0]
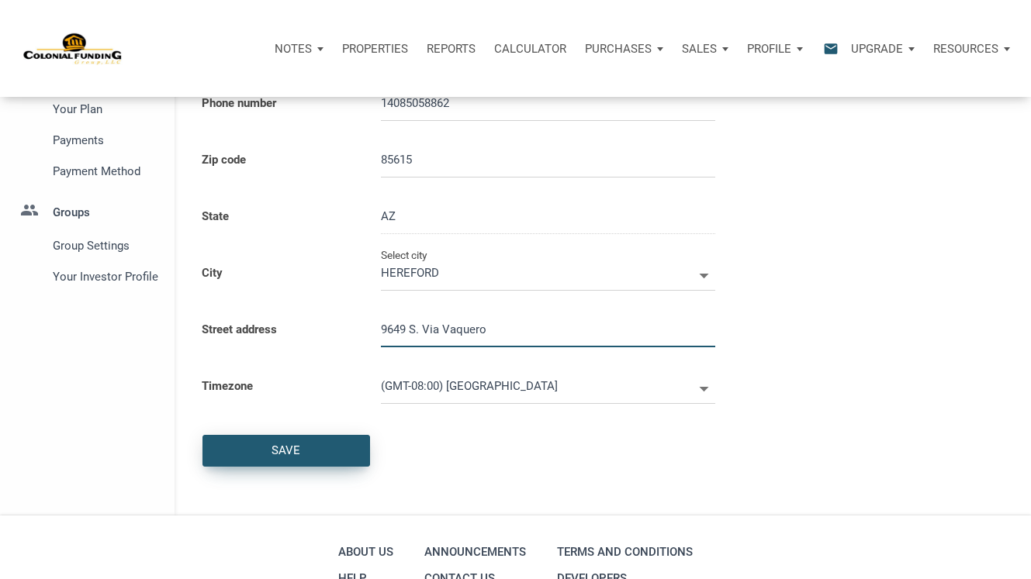
type input "9649 S. Via Vaquero"
click at [289, 456] on div "Save" at bounding box center [285, 451] width 29 height 18
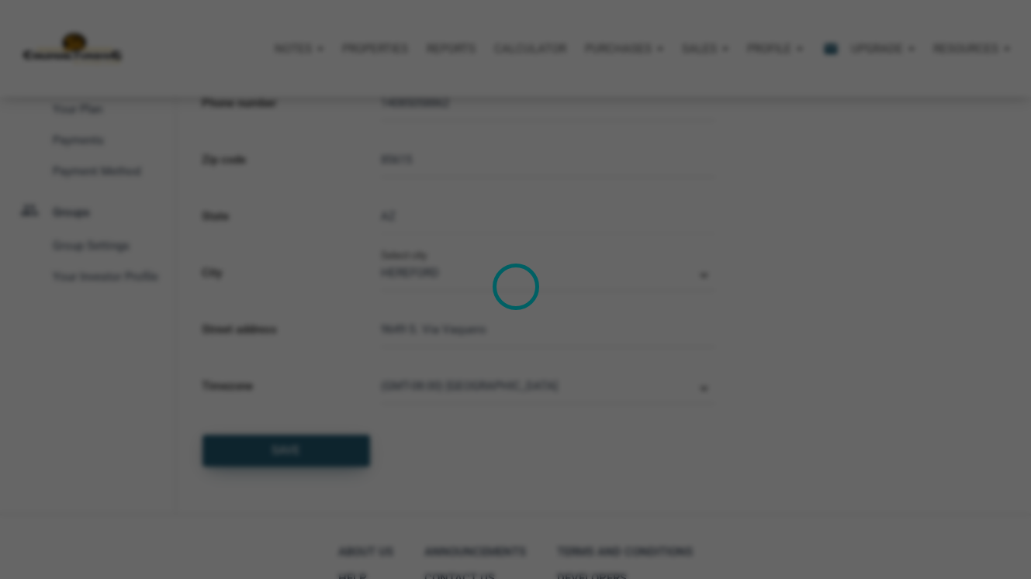
select select
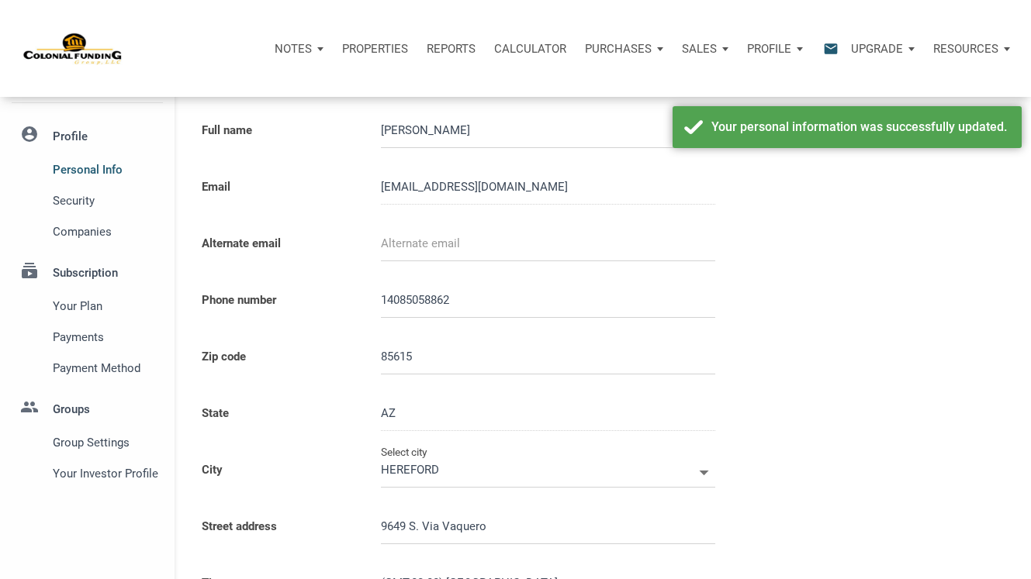
scroll to position [0, 0]
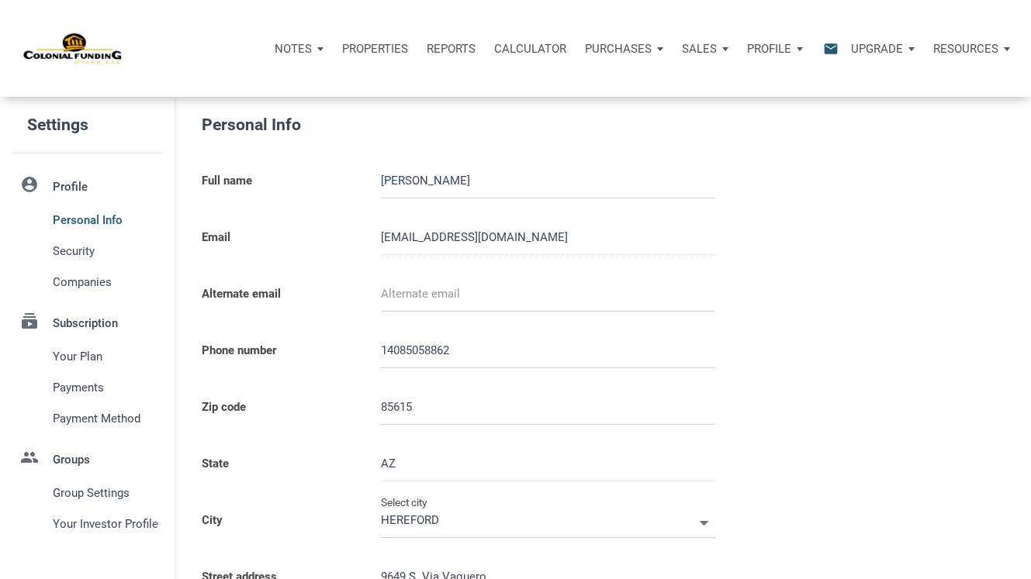
click at [70, 188] on li "account_circle Profile Personal Info Security Companies" at bounding box center [87, 233] width 175 height 129
click at [81, 221] on span "Personal Info" at bounding box center [105, 220] width 104 height 19
click at [65, 182] on li "account_circle Profile Personal Info Security Companies" at bounding box center [87, 233] width 175 height 129
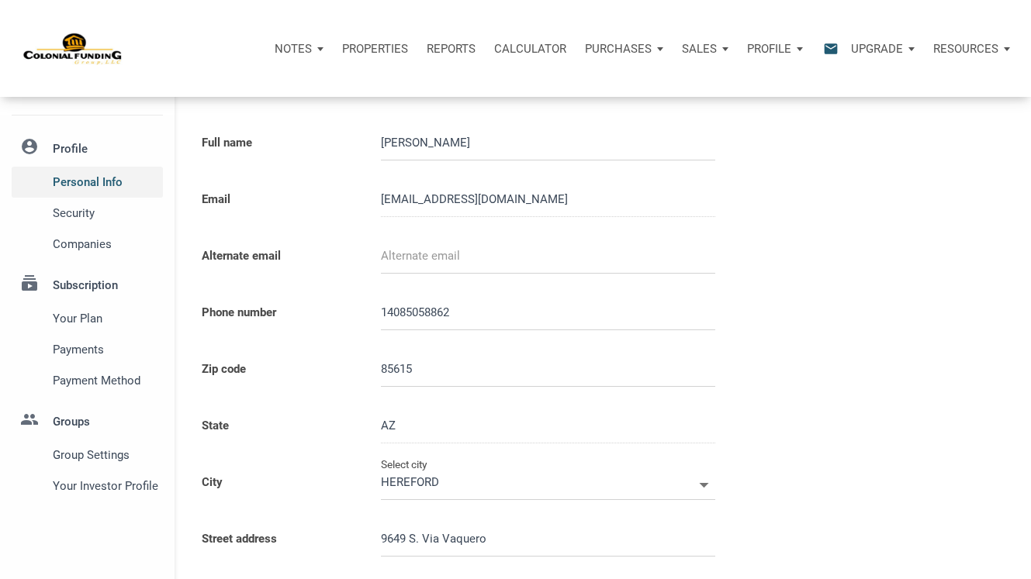
scroll to position [43, 0]
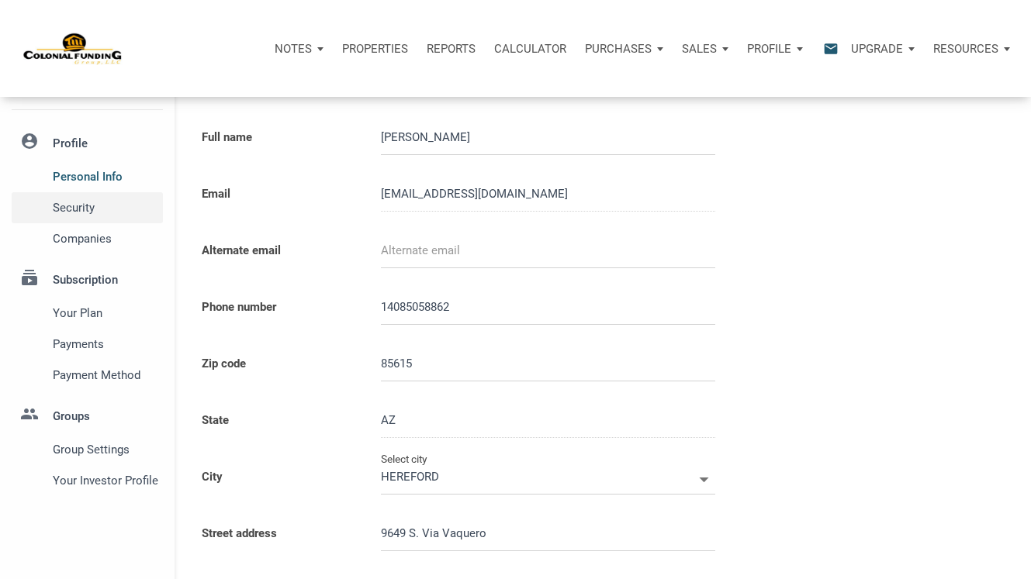
click at [69, 206] on span "Security" at bounding box center [105, 208] width 104 height 19
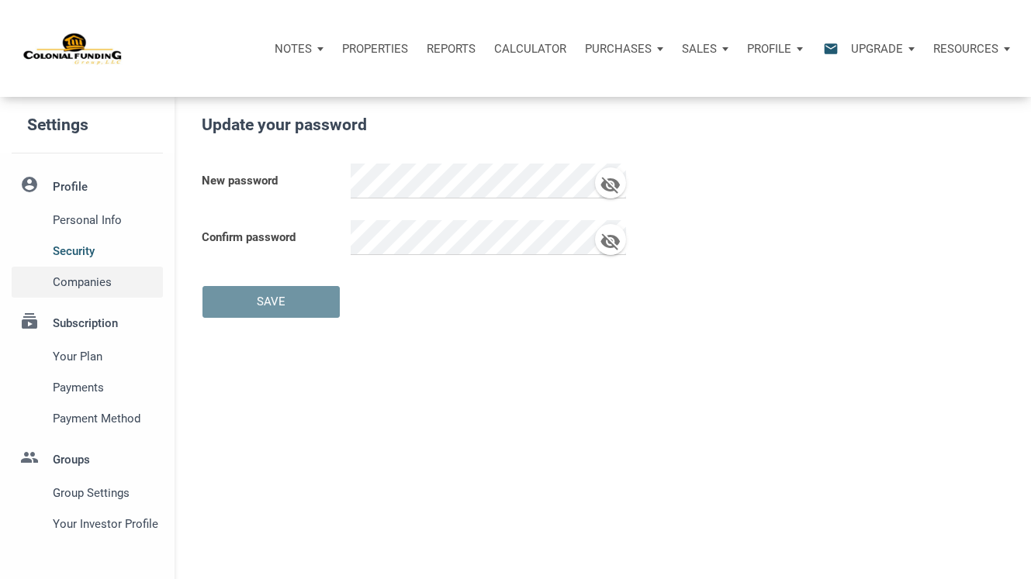
click at [99, 280] on span "Companies" at bounding box center [105, 282] width 104 height 19
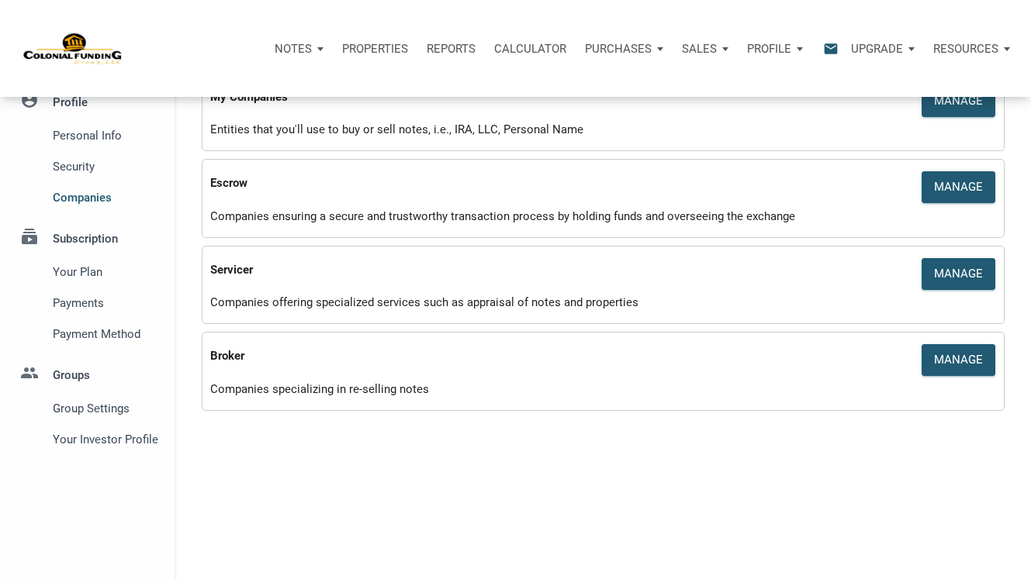
scroll to position [97, 0]
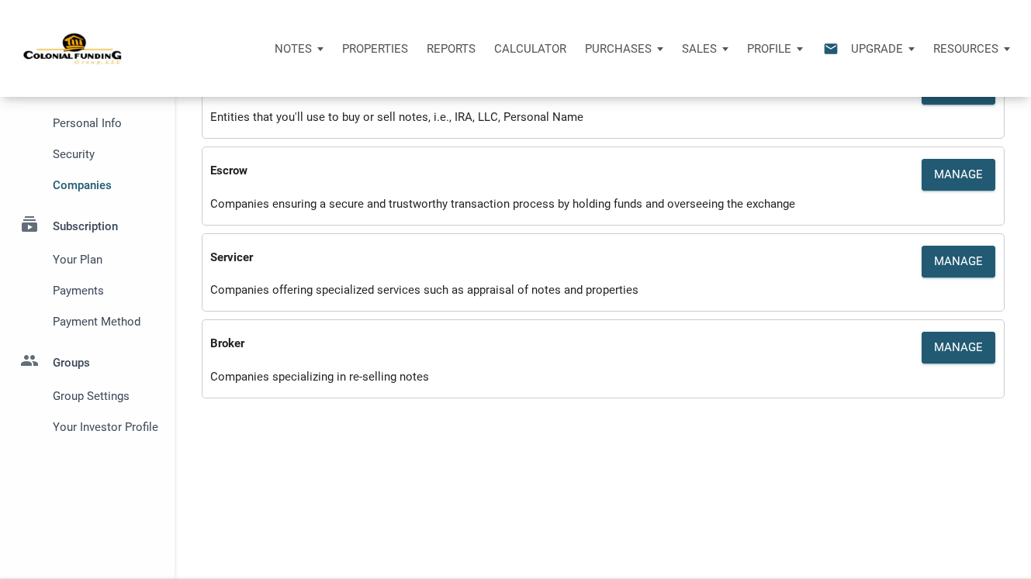
click at [96, 229] on li "subscriptions Subscription Your plan Payments Payment Method" at bounding box center [87, 269] width 175 height 137
click at [89, 222] on li "subscriptions Subscription Your plan Payments Payment Method" at bounding box center [87, 269] width 175 height 137
click at [85, 259] on span "Your plan" at bounding box center [105, 260] width 104 height 19
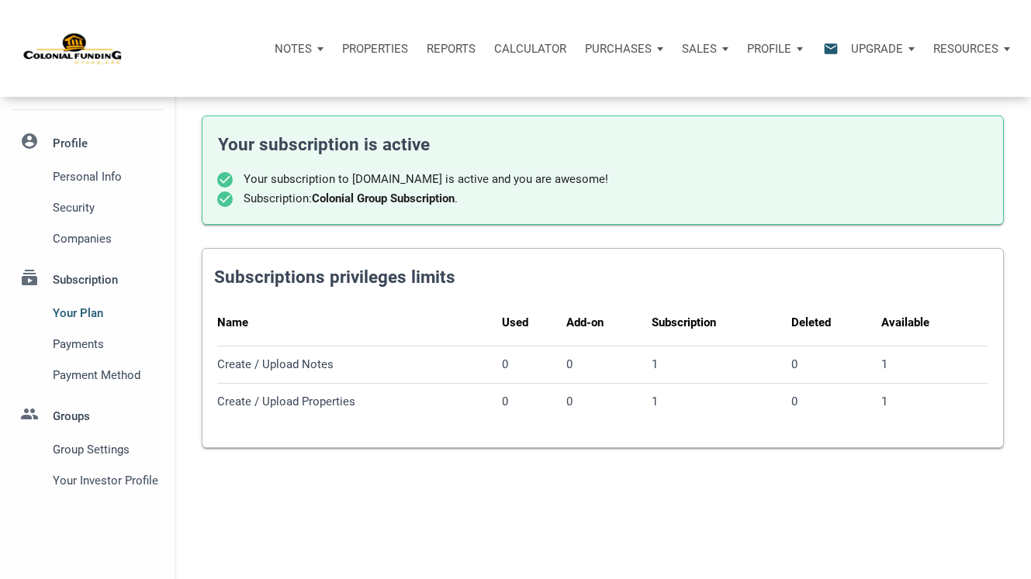
scroll to position [47, 0]
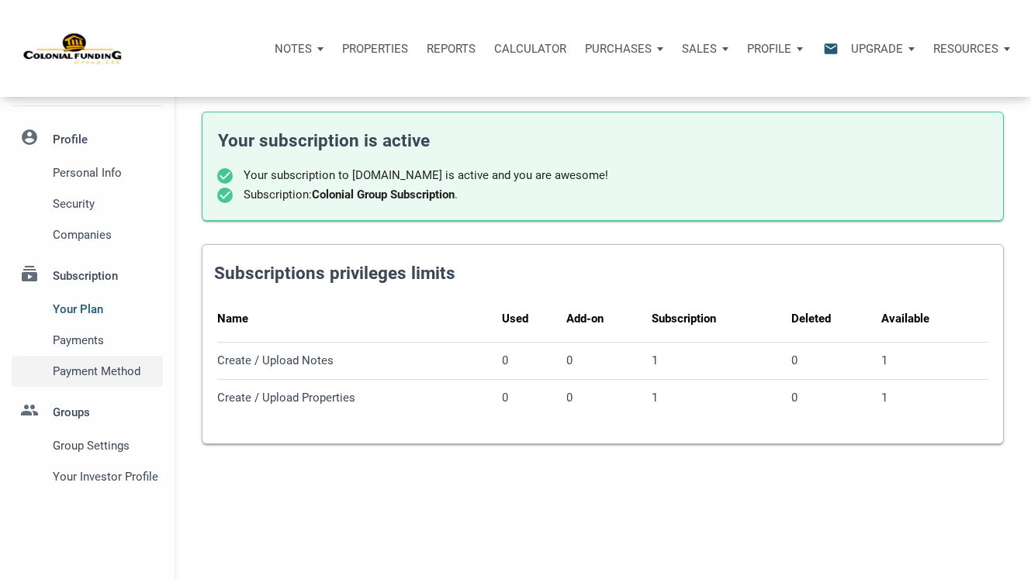
drag, startPoint x: 780, startPoint y: 192, endPoint x: 126, endPoint y: 373, distance: 679.4
click at [126, 373] on div "Settings account_circle Profile Personal Info Security Companies subscriptions …" at bounding box center [515, 339] width 1031 height 579
click at [284, 482] on div "Your subscription is active check_circle Your subscription to noteunlimited.com…" at bounding box center [603, 267] width 856 height 434
click at [67, 413] on li "group Groups Group Settings Your Investor Profile" at bounding box center [87, 439] width 175 height 105
click at [99, 447] on span "Group Settings" at bounding box center [105, 446] width 104 height 19
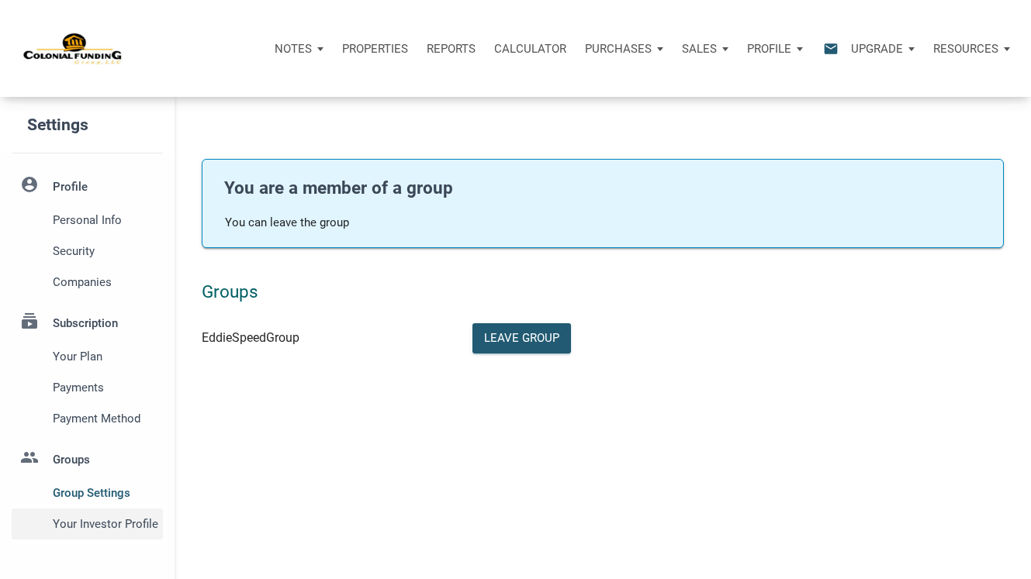
click at [146, 526] on span "Your Investor Profile" at bounding box center [105, 524] width 104 height 19
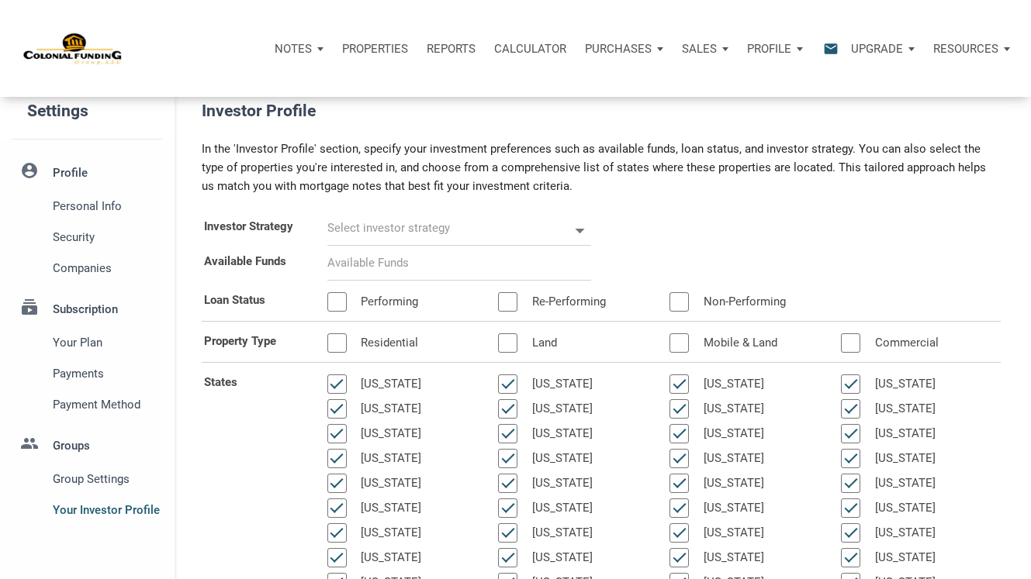
scroll to position [17, 0]
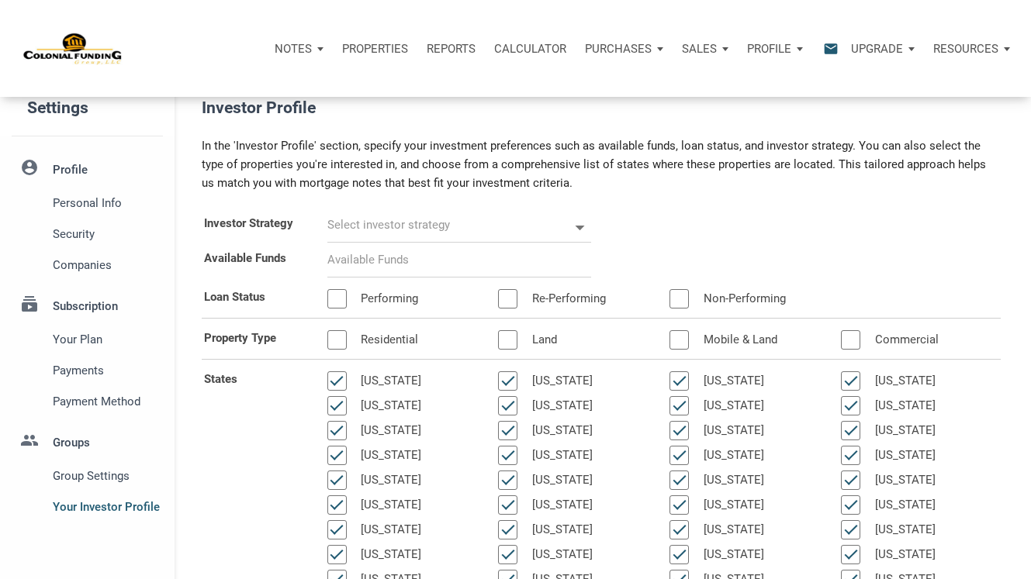
click at [576, 224] on icon at bounding box center [580, 227] width 22 height 22
select select
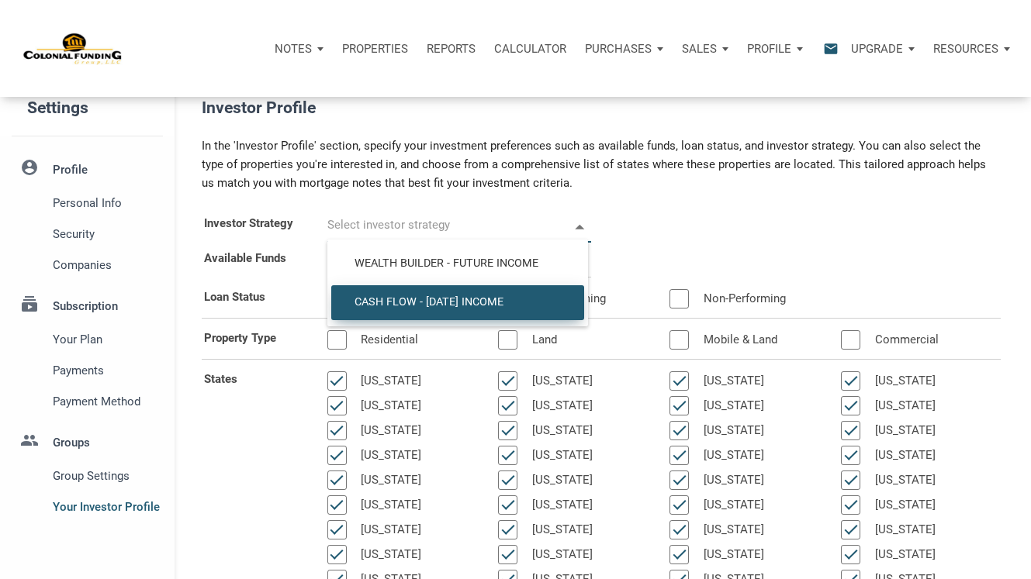
click at [474, 303] on span "Cash Flow - Today Income" at bounding box center [458, 303] width 230 height 14
type input "Cash Flow - Today Income"
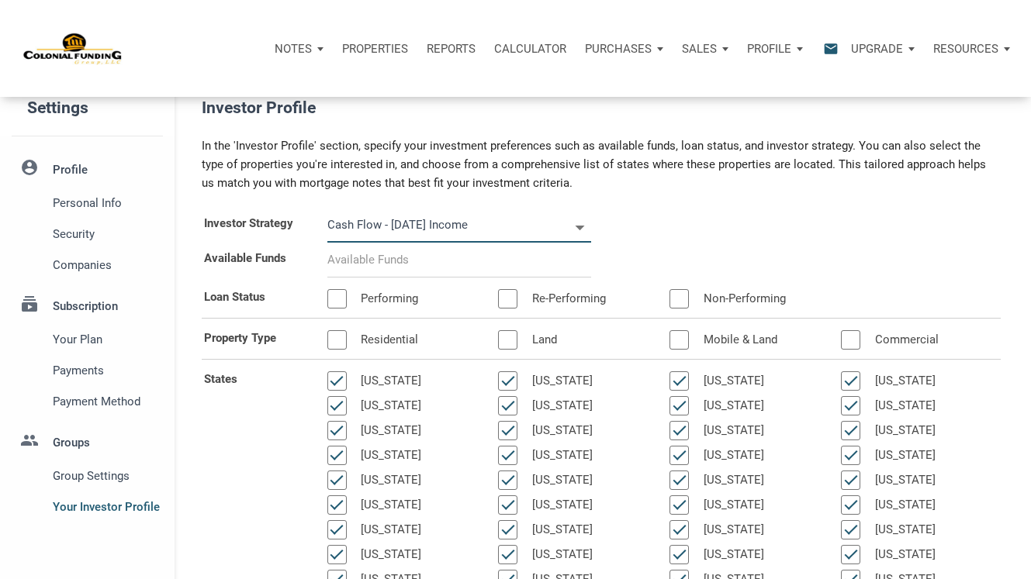
click at [412, 265] on input at bounding box center [459, 260] width 264 height 35
click at [338, 298] on div at bounding box center [336, 298] width 19 height 19
click at [514, 293] on div at bounding box center [507, 298] width 19 height 19
click at [335, 341] on div at bounding box center [336, 339] width 19 height 19
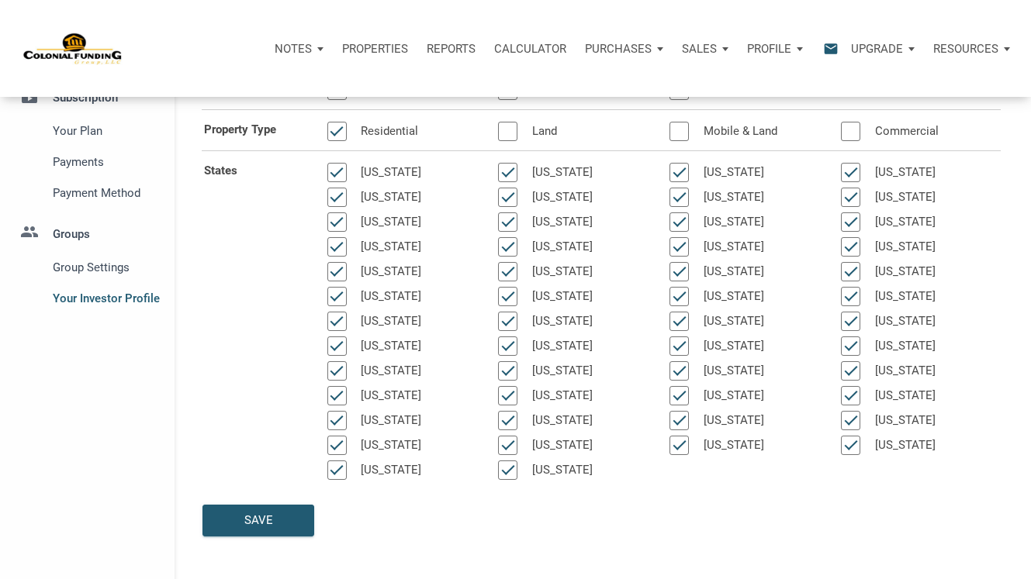
scroll to position [218, 0]
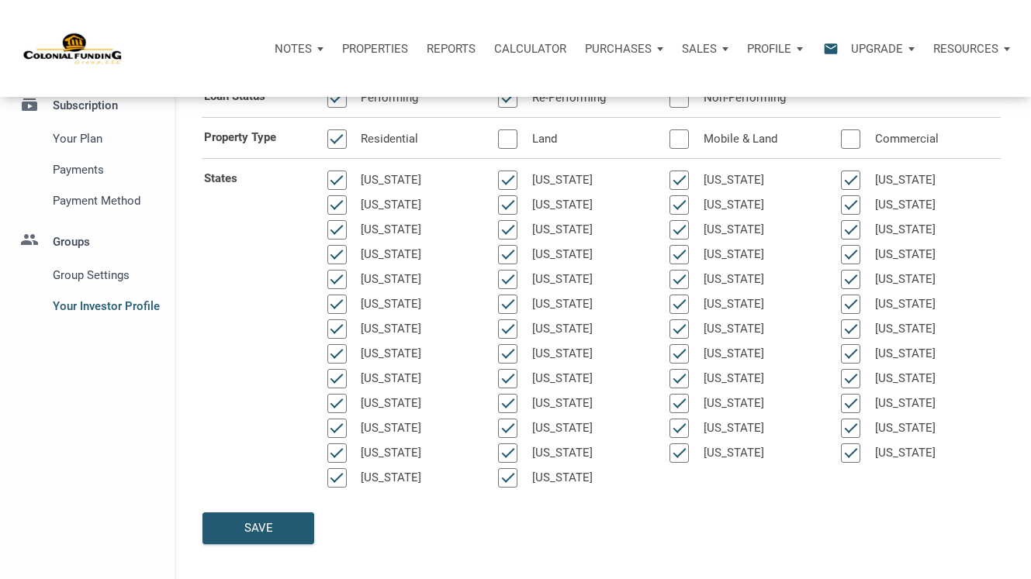
click at [851, 352] on div at bounding box center [850, 353] width 19 height 19
click at [848, 305] on div at bounding box center [850, 304] width 19 height 19
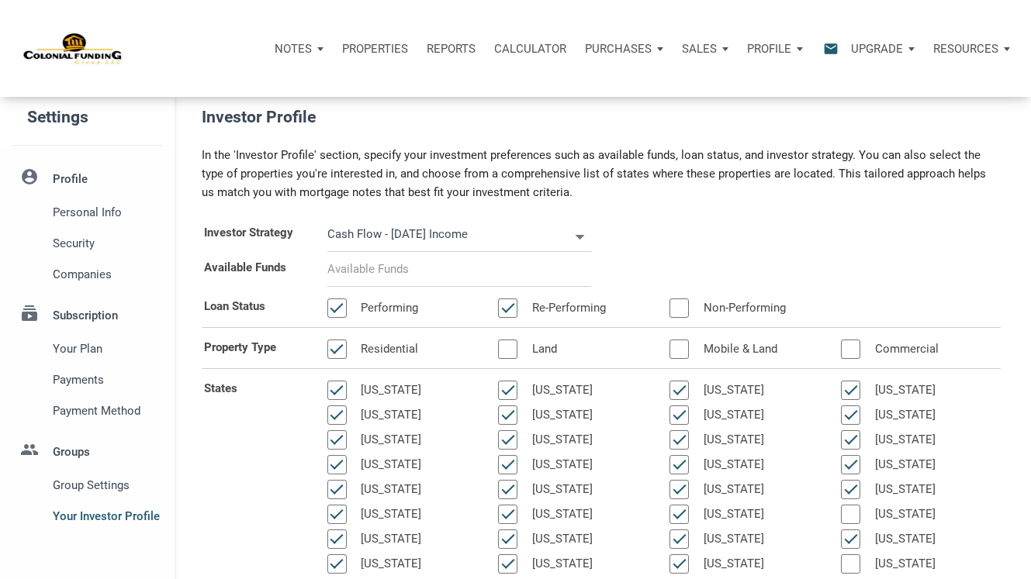
scroll to position [0, 0]
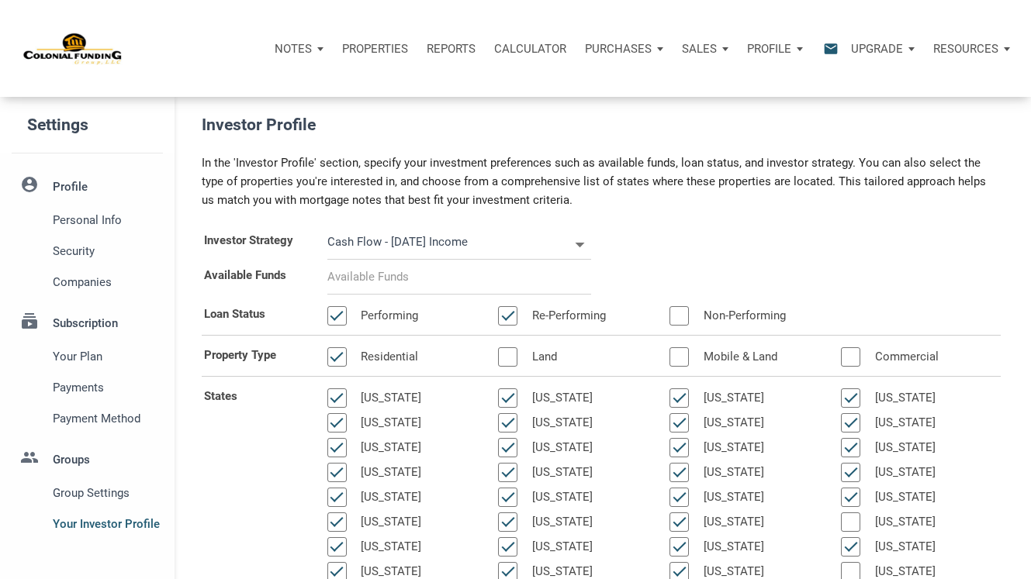
click at [393, 281] on input at bounding box center [459, 277] width 264 height 35
select select
type input "$ 1"
select select
type input "$ 11"
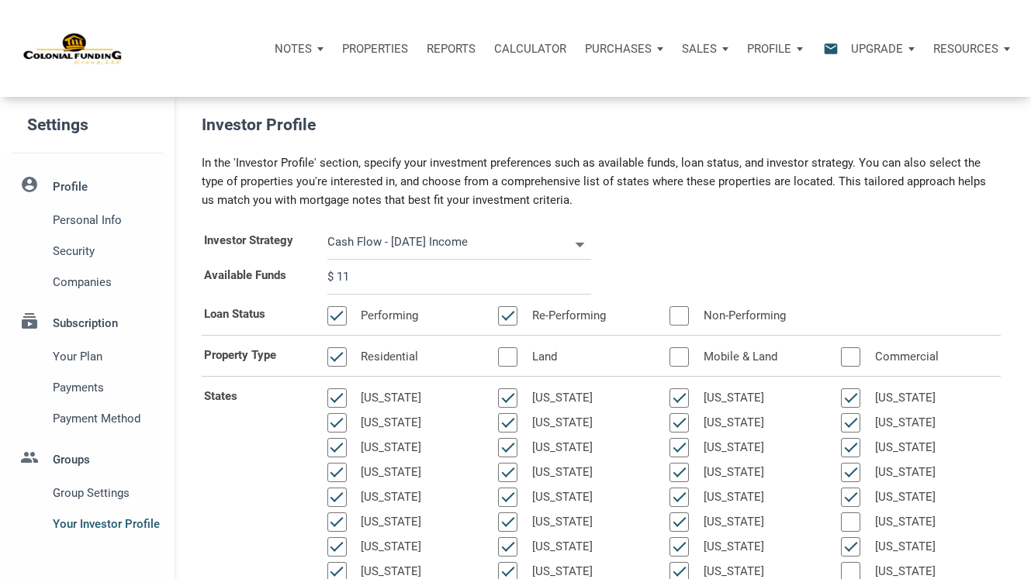
select select
type input "$ 110"
select select
type input "$ 1,100"
select select
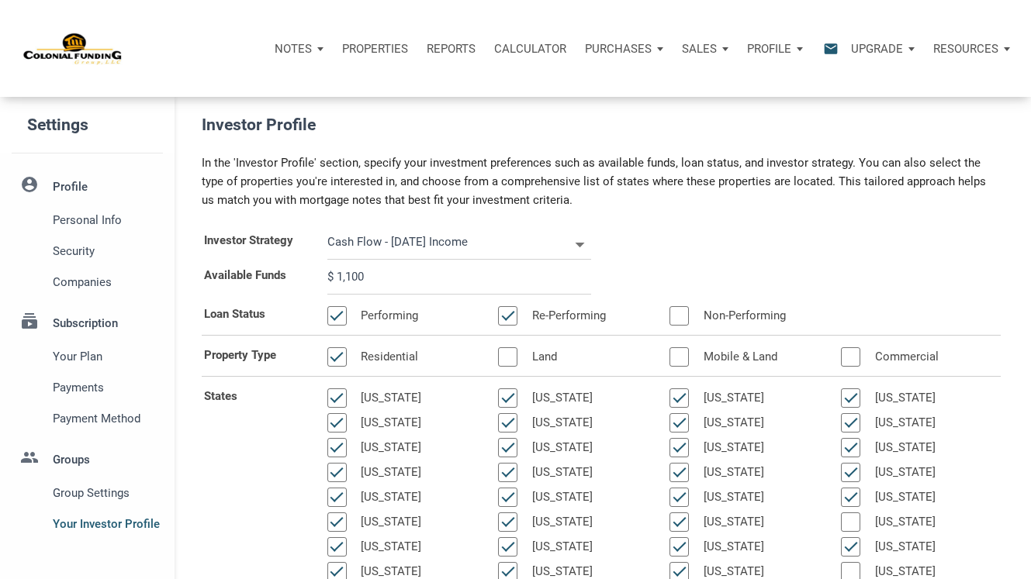
type input "$ 11,000"
select select
type input "$ 110,000"
select select
type input "$ 1,100,000"
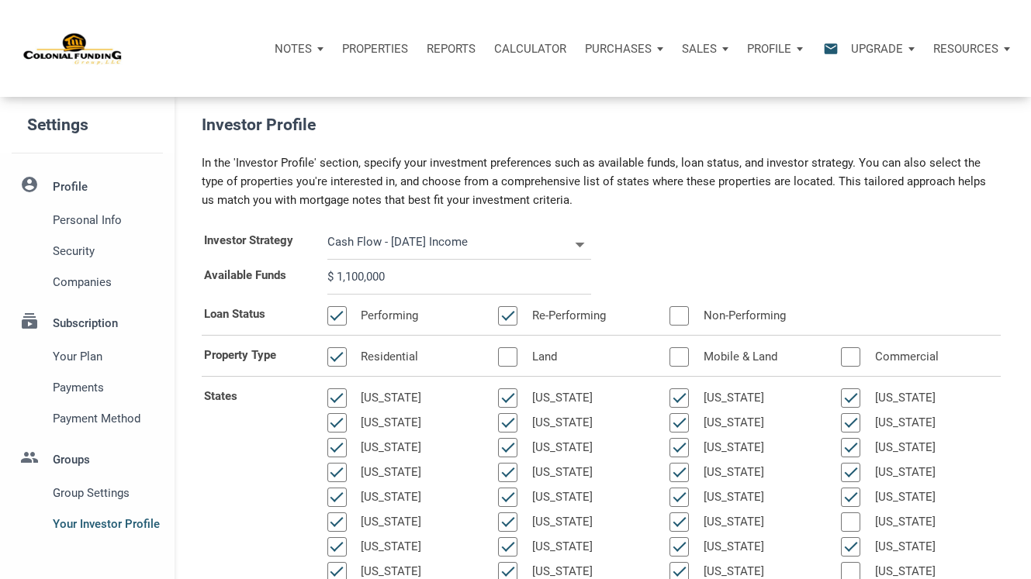
select select
type input "$ 11,000,000"
select select
type input "$ 1,100,000"
select select
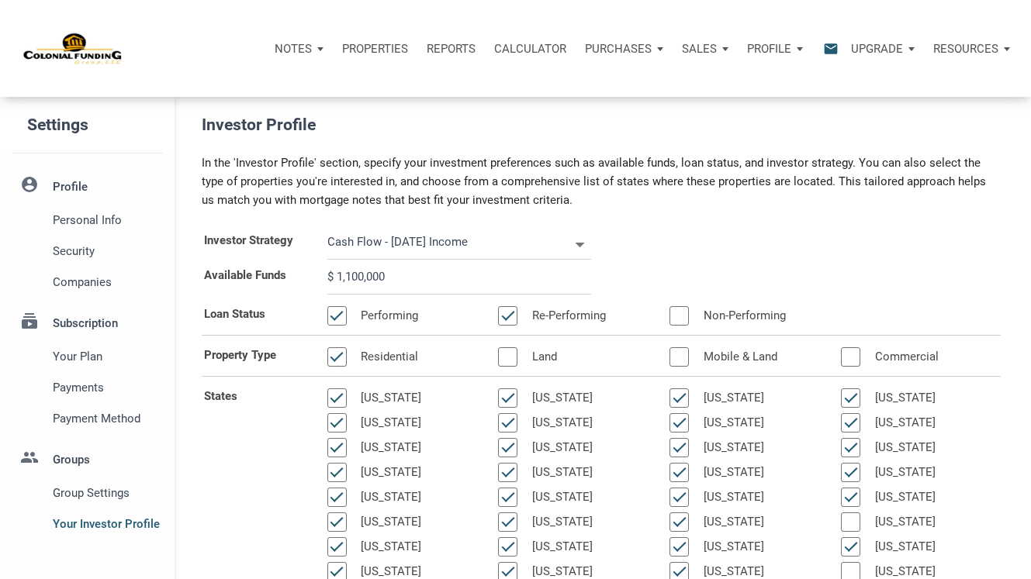
type input "$ 110,000"
select select
type input "$ 11,000"
select select
type input "$ 1,100"
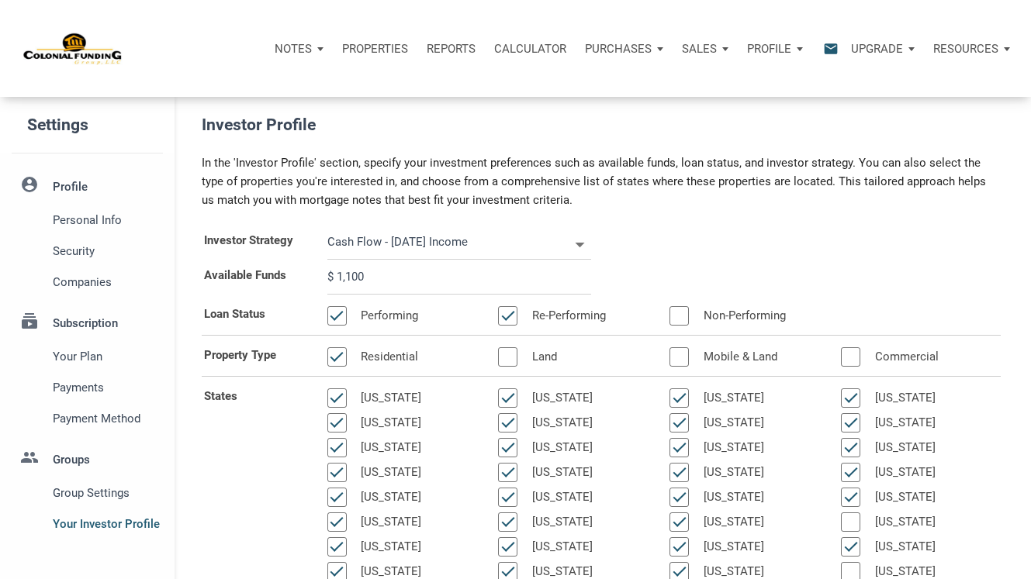
select select
type input "$ 110"
select select
type input "$ 1,100"
select select
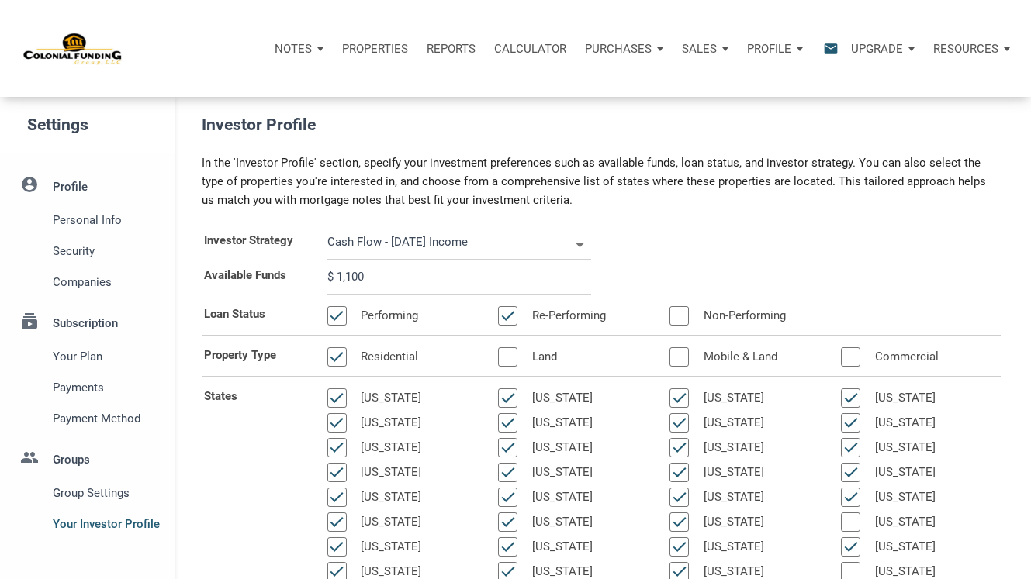
type input "$ 11,000"
select select
type input "$ 110,000"
select select
type input "$ 1,100,000"
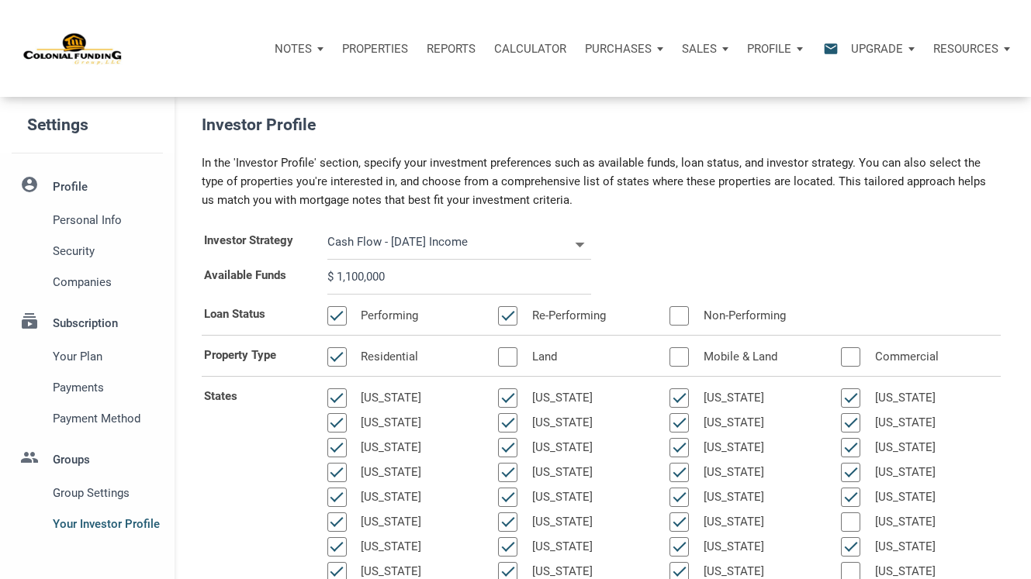
select select
type input "$ 11,000,000"
select select
type input "$ 110,000,000"
select select
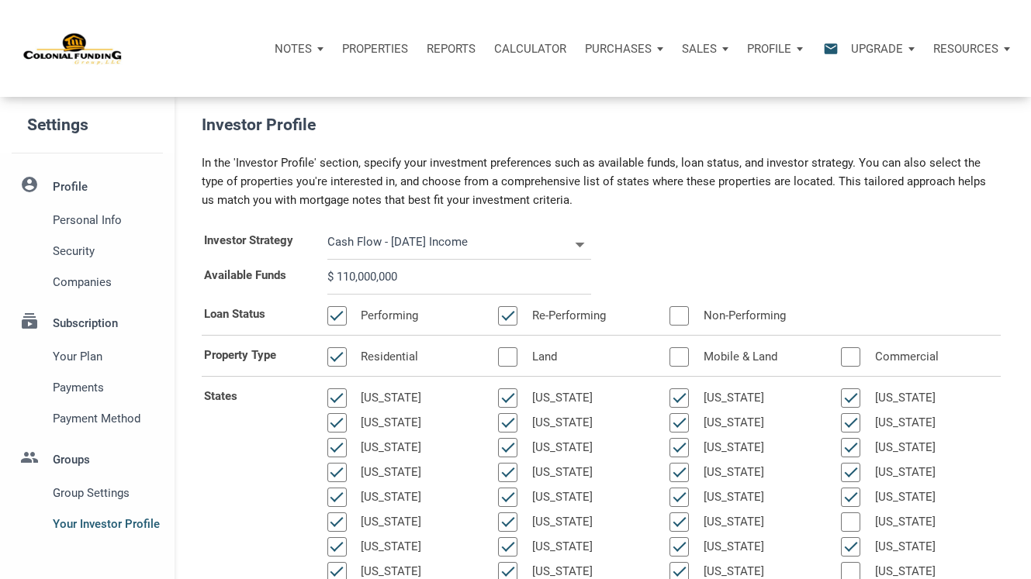
type input "$ 1,100,000,000"
select select
type input "$ 110,000,000"
select select
type input "$ 11,000,000"
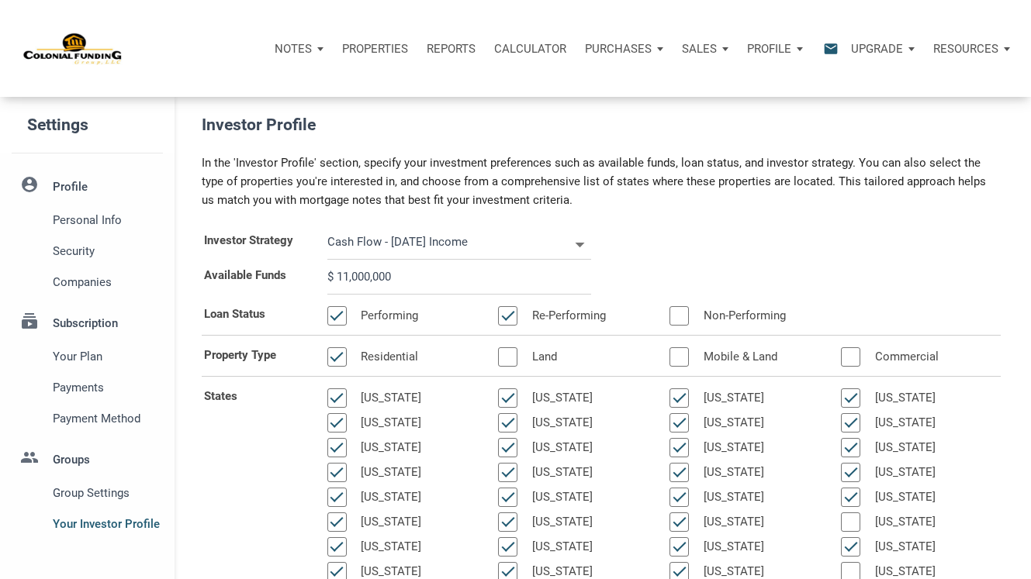
select select
type input "$ 1,100,000"
select select
type input "$ 110,000"
click at [672, 254] on div "Investor Strategy Cash Flow - Today Income Wealth Builder - Future Income Cash …" at bounding box center [601, 242] width 822 height 35
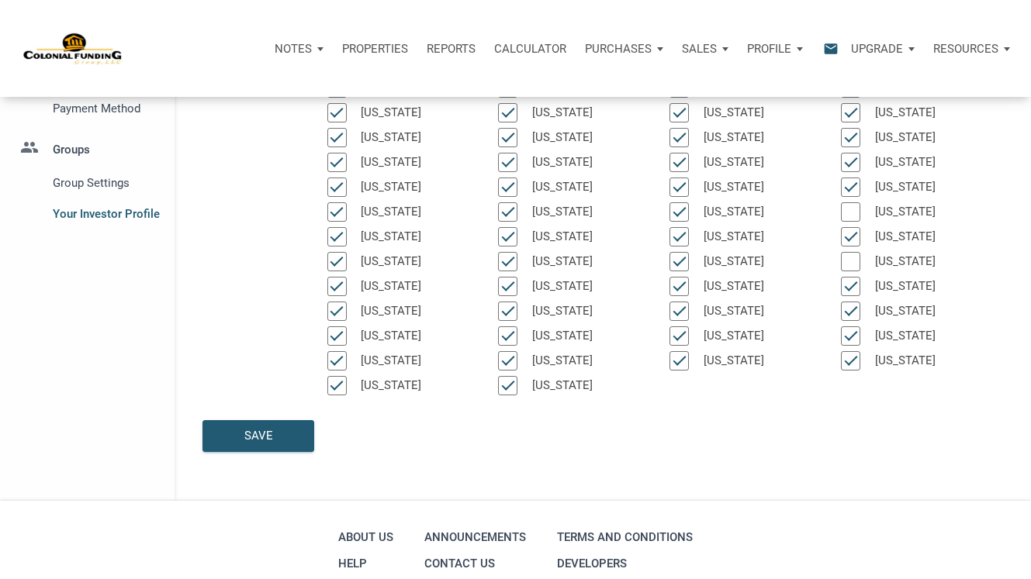
scroll to position [448, 0]
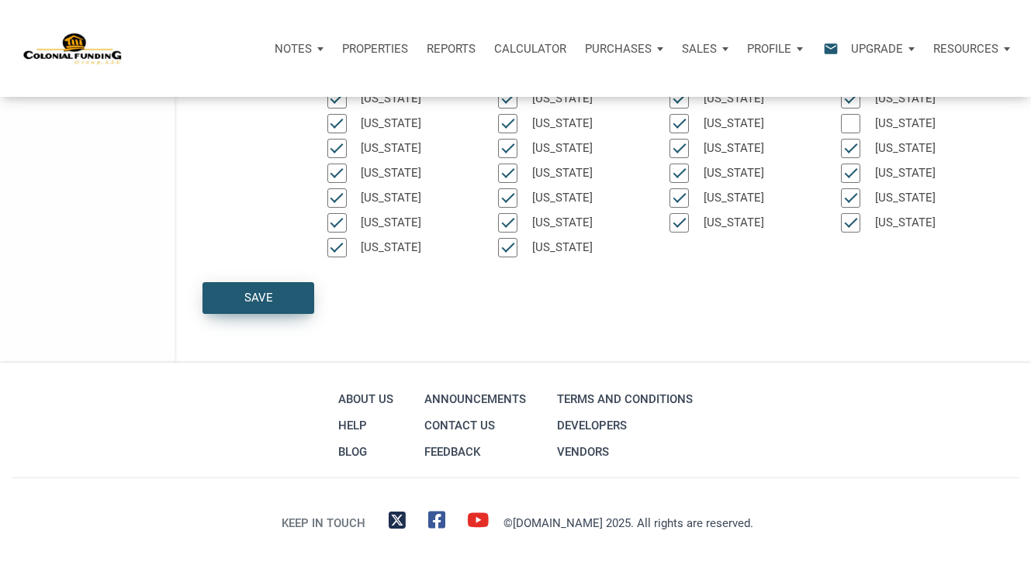
click at [254, 290] on div "Save" at bounding box center [258, 298] width 29 height 18
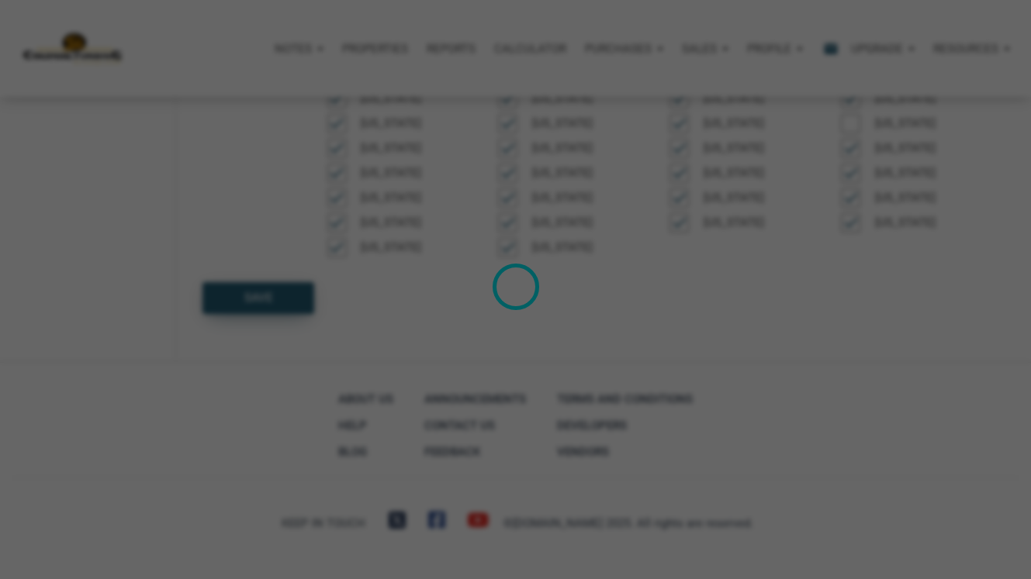
select select
type input "$ 110,000"
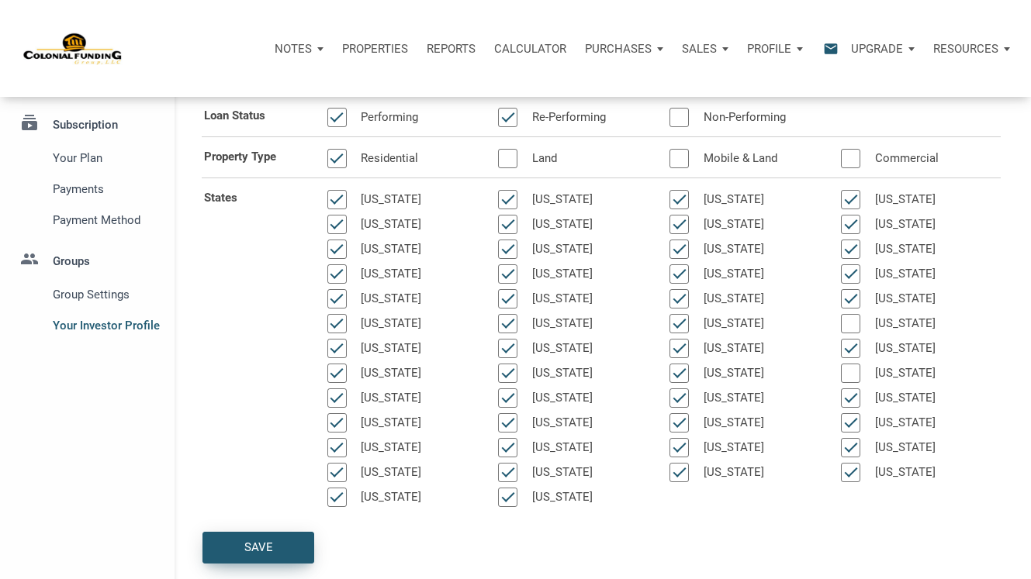
scroll to position [0, 0]
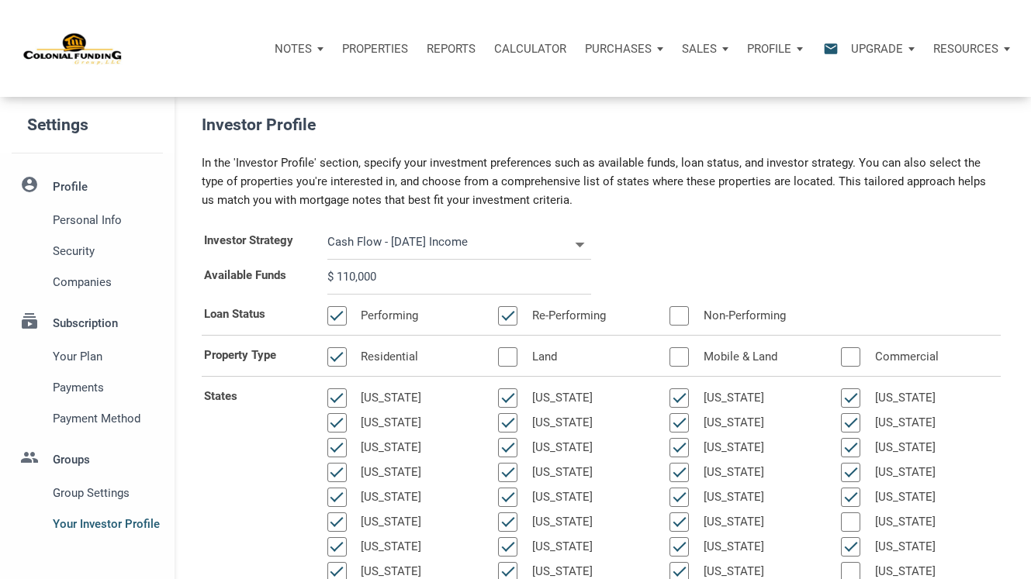
click at [909, 46] on div "Upgrade" at bounding box center [883, 49] width 82 height 47
click at [1005, 48] on div "Resources" at bounding box center [971, 49] width 95 height 47
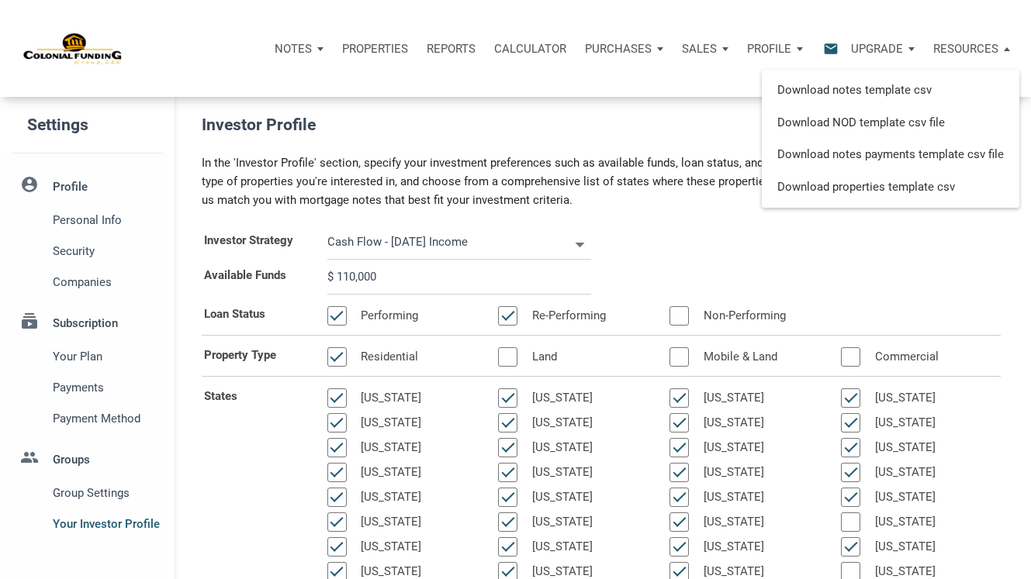
click at [552, 123] on h5 "Investor Profile" at bounding box center [609, 125] width 814 height 26
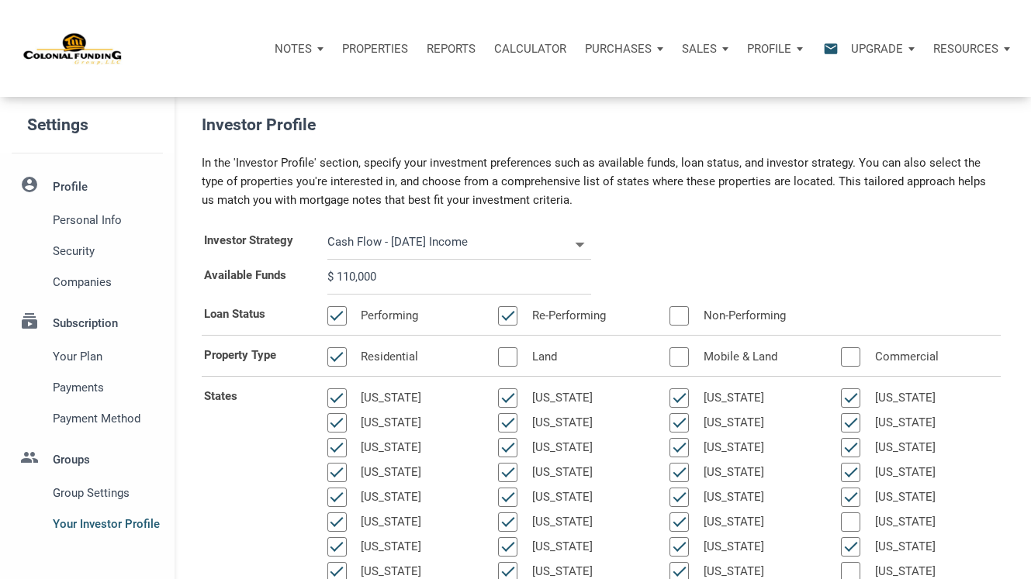
click at [552, 123] on h5 "Investor Profile" at bounding box center [609, 125] width 814 height 26
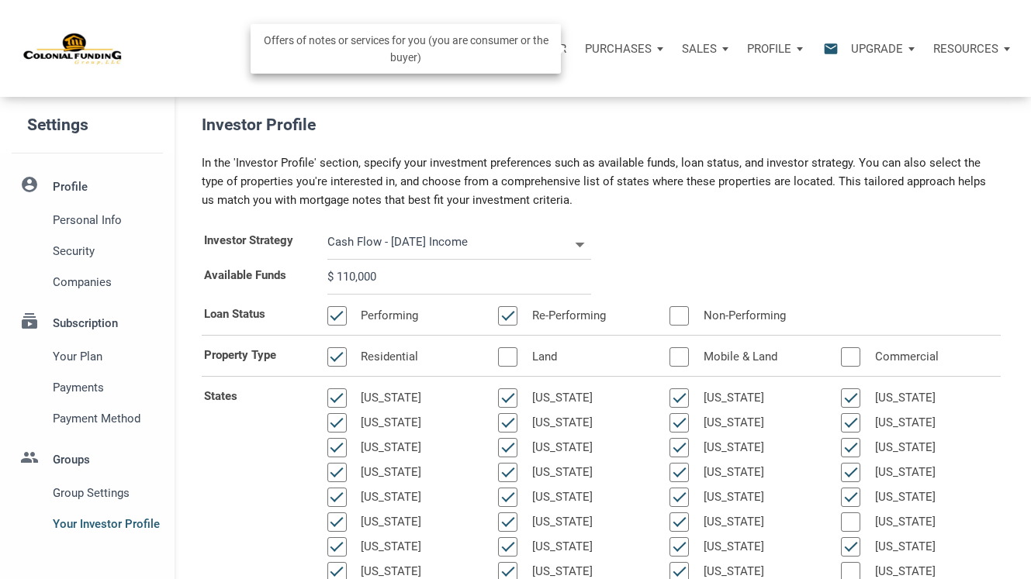
click at [627, 45] on p "Purchases" at bounding box center [618, 49] width 67 height 14
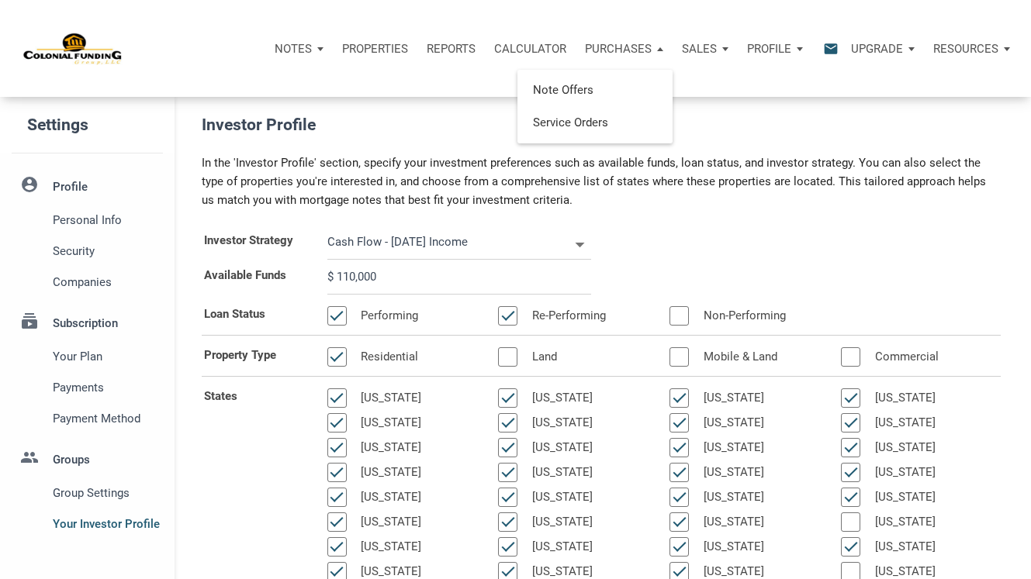
click at [699, 124] on h5 "Investor Profile" at bounding box center [609, 125] width 814 height 26
click at [287, 48] on p "Notes" at bounding box center [293, 49] width 37 height 14
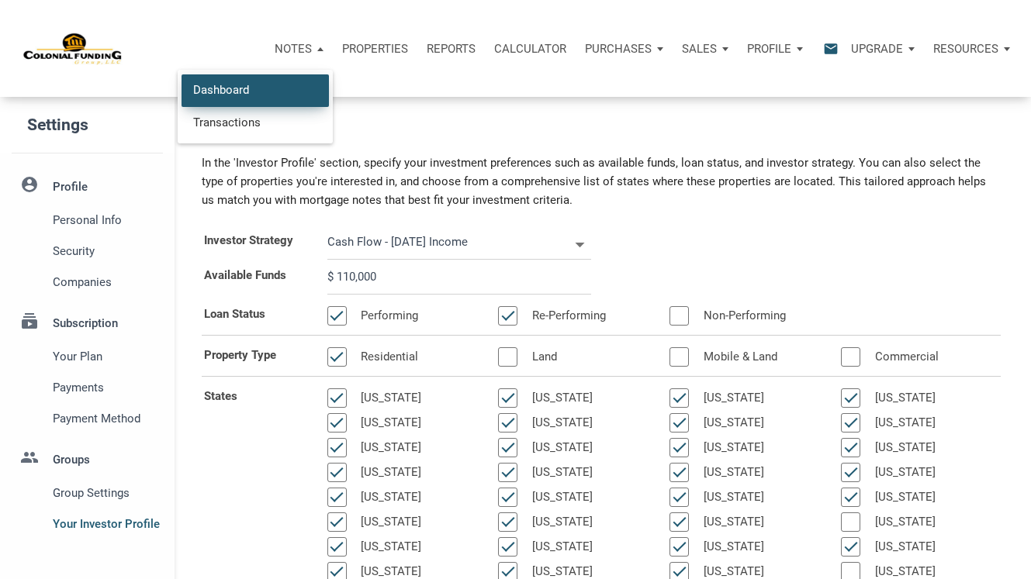
click at [238, 88] on link "Dashboard" at bounding box center [255, 90] width 147 height 32
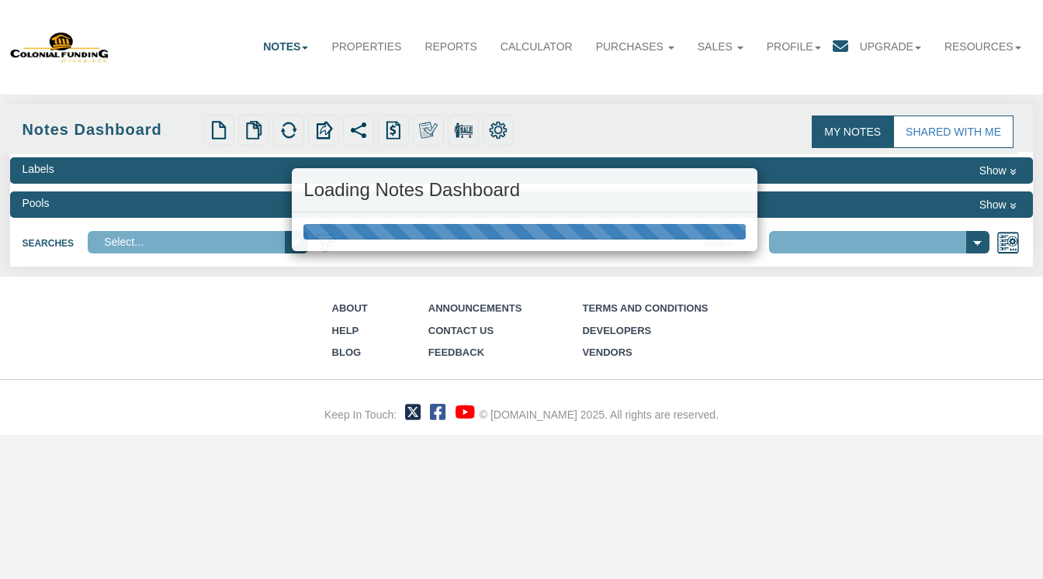
select select "316"
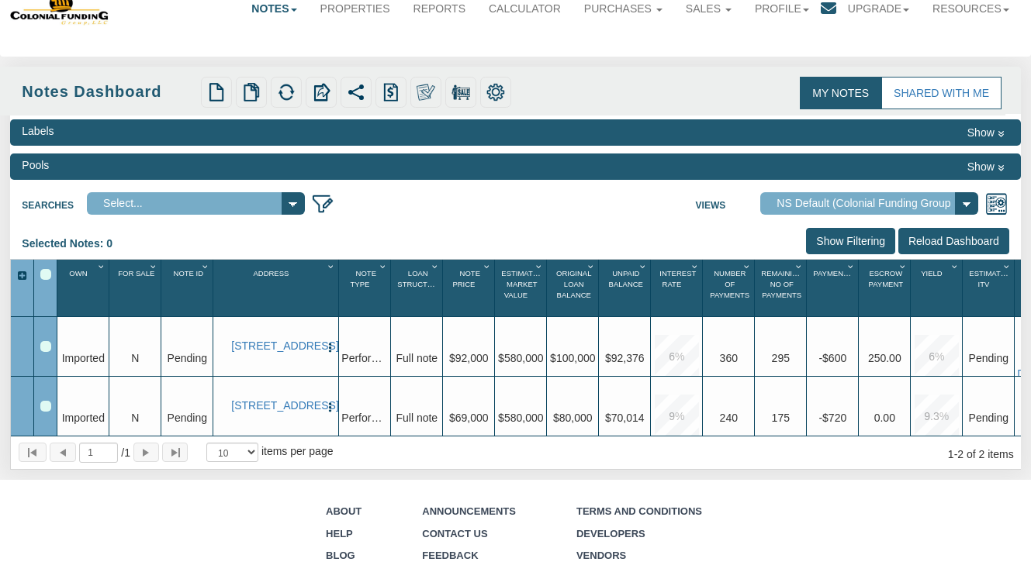
scroll to position [55, 0]
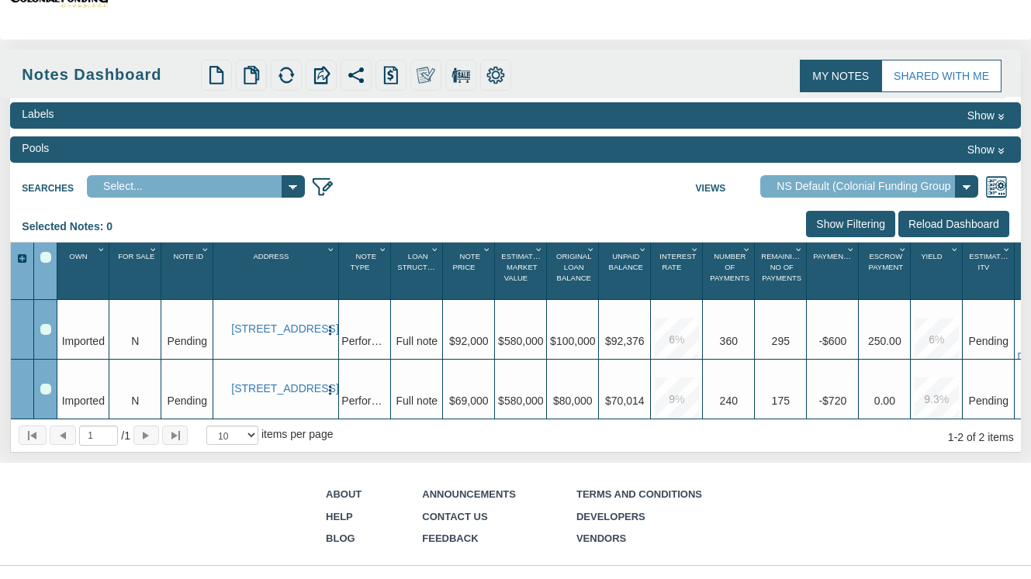
click at [293, 187] on select "Select..." at bounding box center [196, 186] width 218 height 22
click at [323, 179] on img at bounding box center [322, 186] width 22 height 22
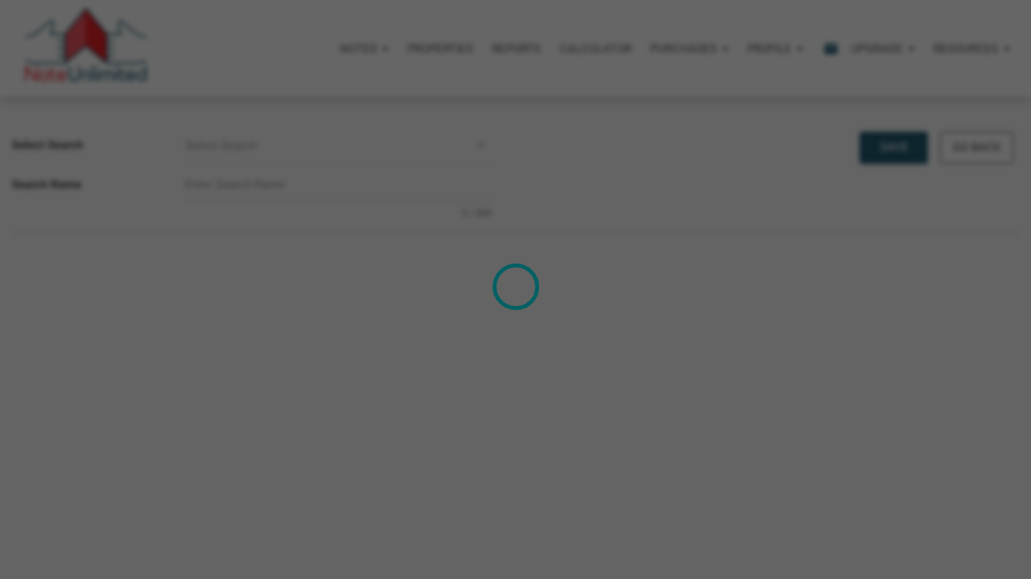
select select
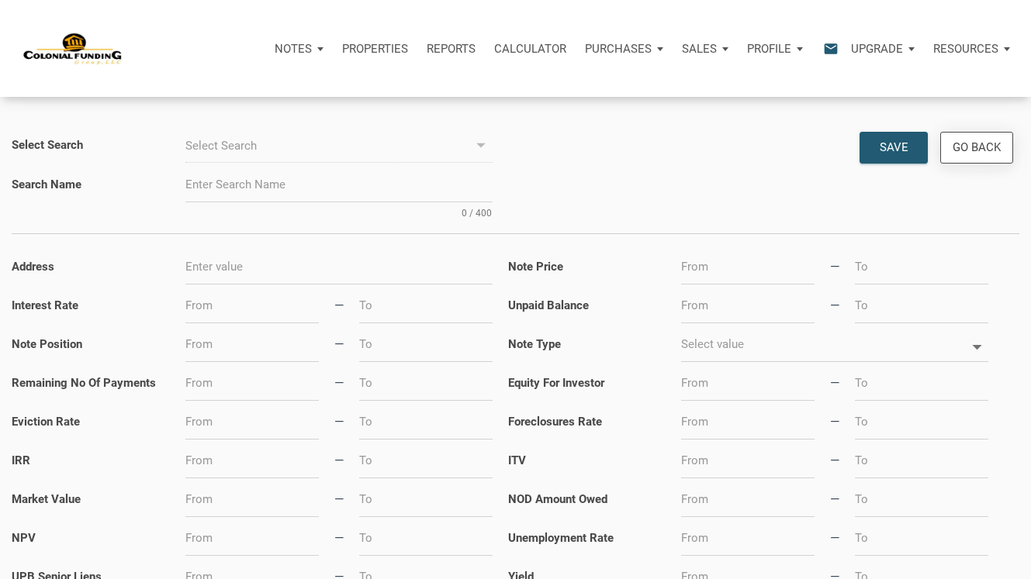
click at [977, 151] on div "Go Back" at bounding box center [977, 148] width 48 height 18
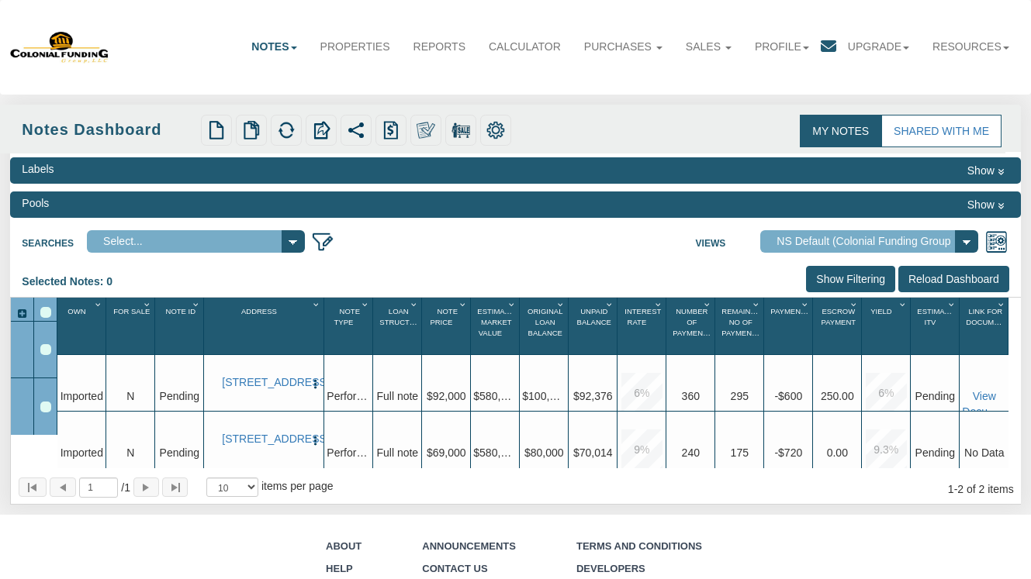
scroll to position [55, 0]
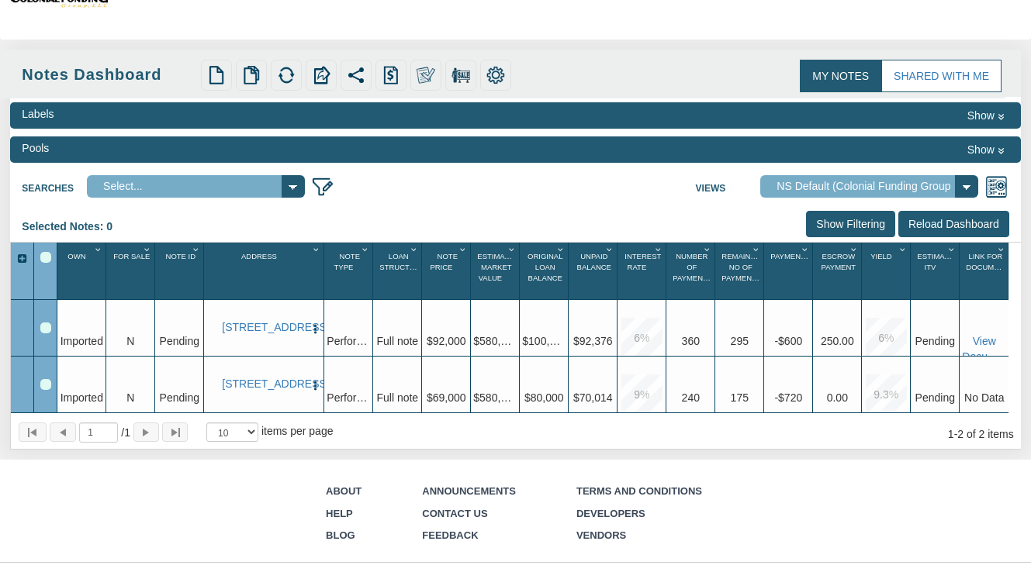
click at [964, 185] on select "Default View NS Default (Colonial Funding Group) (Colonial Funding Group)" at bounding box center [869, 186] width 218 height 22
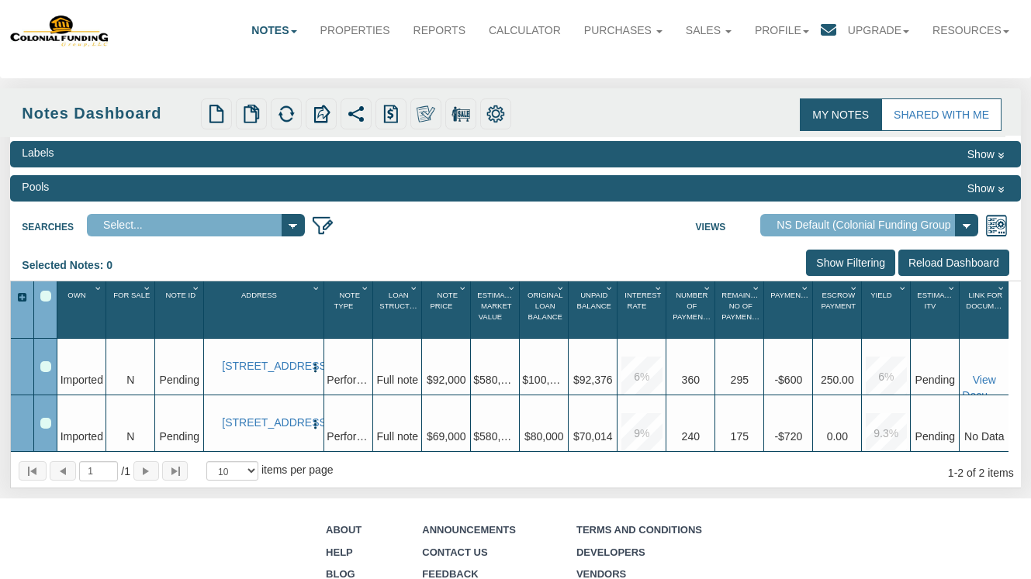
scroll to position [0, 0]
